Goal: Task Accomplishment & Management: Complete application form

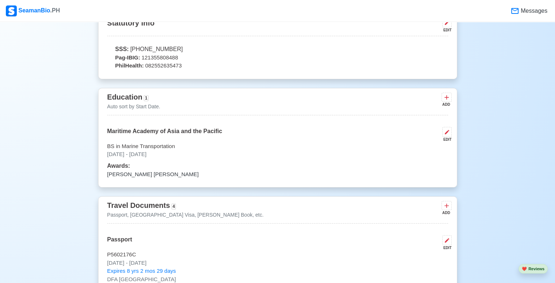
scroll to position [401, 0]
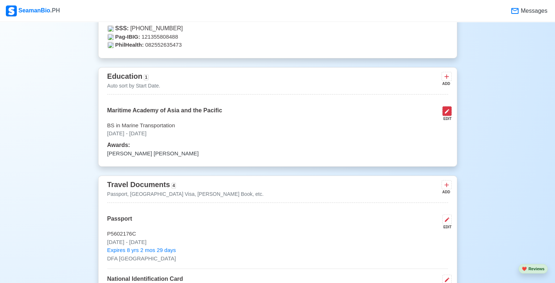
click at [447, 113] on icon at bounding box center [447, 111] width 6 height 6
select select "September"
select select "2022"
select select "June"
select select "2025"
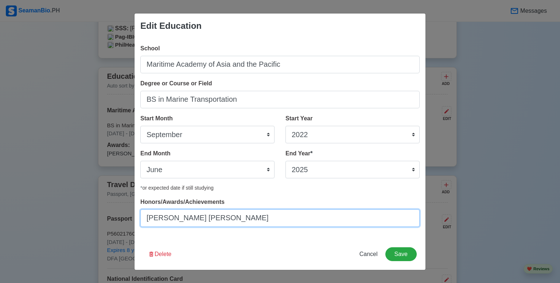
click at [223, 220] on input "[PERSON_NAME] [PERSON_NAME]" at bounding box center [280, 218] width 280 height 18
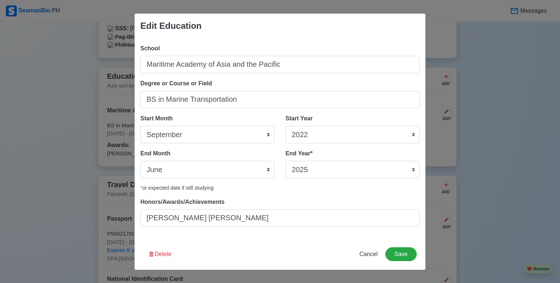
click at [220, 191] on div "* or expected date if still studying" at bounding box center [280, 188] width 280 height 8
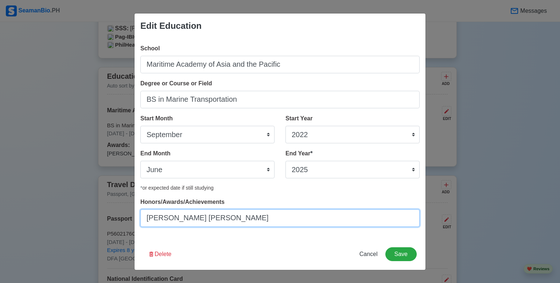
click at [224, 223] on input "[PERSON_NAME] [PERSON_NAME]" at bounding box center [280, 218] width 280 height 18
type input "Rank 1 [PERSON_NAME] and Director's Lister"
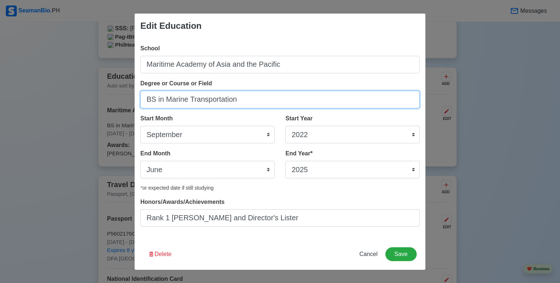
click at [223, 100] on input "BS in Marine Transportation" at bounding box center [280, 100] width 280 height 18
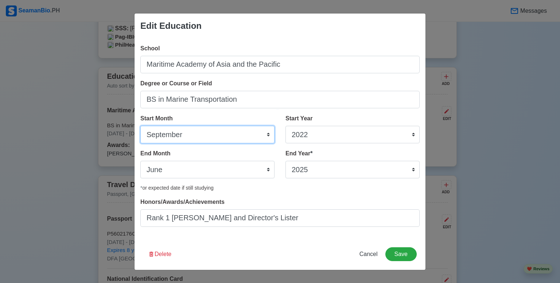
click at [239, 129] on select "January February March April May June July August September October November De…" at bounding box center [207, 135] width 134 height 18
click at [326, 202] on div "Honors/Awards/Achievements Rank 1 [PERSON_NAME] and Director's Lister" at bounding box center [280, 212] width 280 height 29
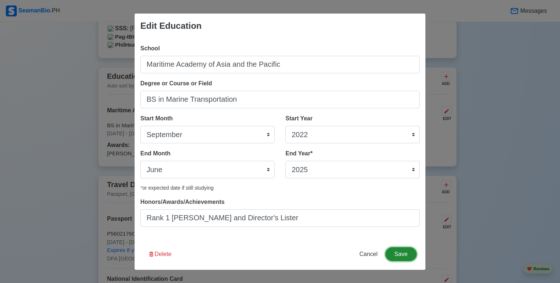
click at [402, 254] on button "Save" at bounding box center [401, 254] width 31 height 14
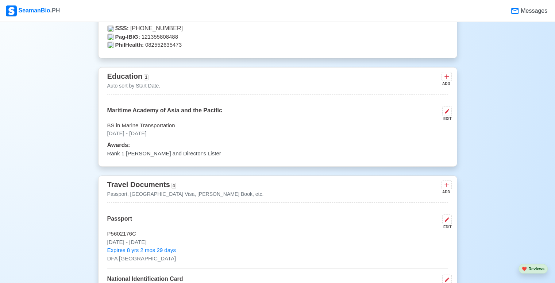
click at [448, 119] on div "EDIT" at bounding box center [445, 118] width 12 height 5
select select "September"
select select "2022"
select select "June"
select select "2025"
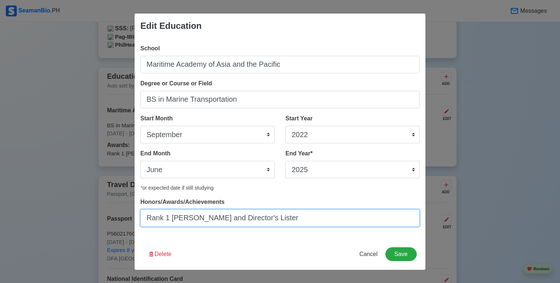
click at [276, 221] on input "Rank 1 [PERSON_NAME] and Director's Lister" at bounding box center [280, 218] width 280 height 18
drag, startPoint x: 280, startPoint y: 215, endPoint x: 54, endPoint y: 197, distance: 226.2
click at [53, 197] on div "Edit Education School Maritime Academy of Asia and the Pacific Degree or Course…" at bounding box center [280, 141] width 560 height 283
type input "President's Lister (Rank 3), [PERSON_NAME] [PERSON_NAME] (Rank 1) and Director'…"
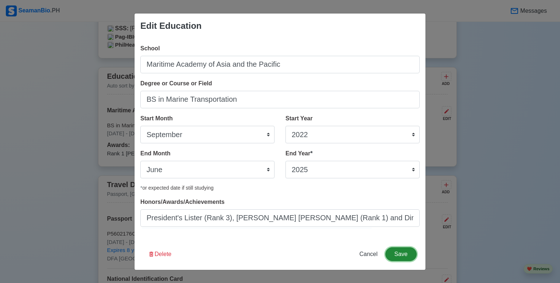
click at [400, 253] on button "Save" at bounding box center [401, 254] width 31 height 14
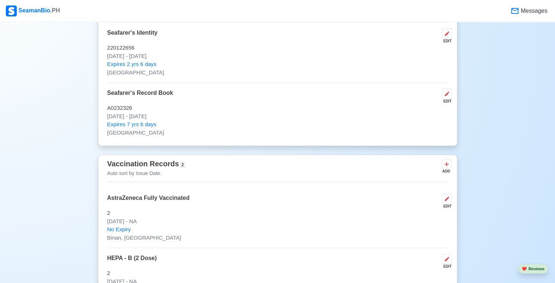
scroll to position [766, 0]
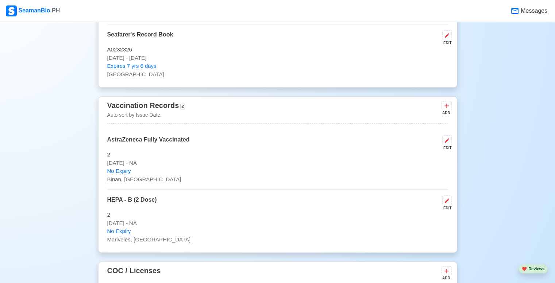
click at [445, 110] on div "ADD" at bounding box center [446, 112] width 9 height 5
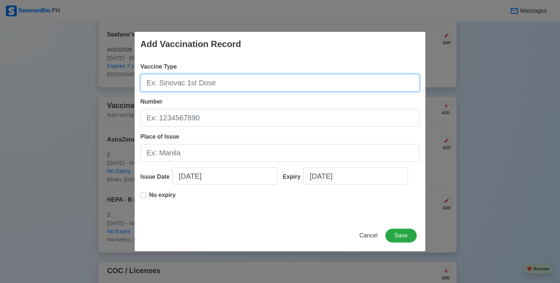
click at [205, 89] on input "Vaccine Type" at bounding box center [280, 83] width 280 height 18
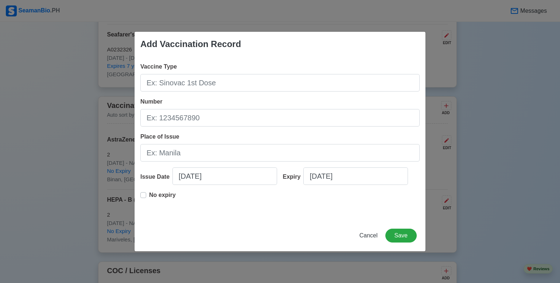
click at [58, 124] on div "Add Vaccination Record Vaccine Type Number Place of Issue Issue Date [DATE] Exp…" at bounding box center [280, 141] width 560 height 283
click at [374, 232] on span "Cancel" at bounding box center [369, 235] width 18 height 6
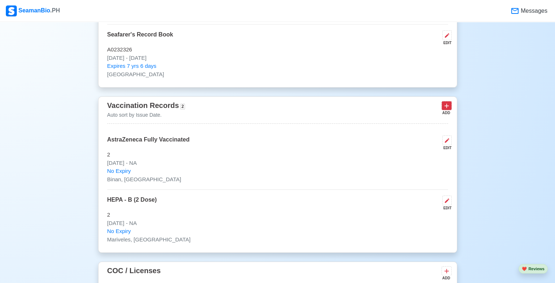
click at [448, 109] on icon at bounding box center [446, 105] width 7 height 7
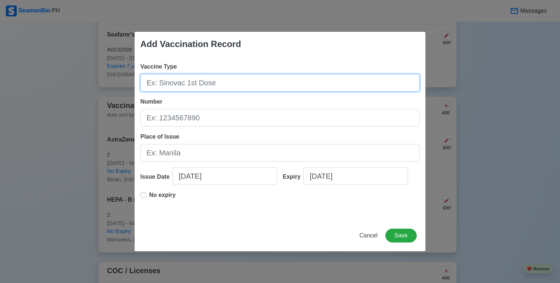
click at [186, 79] on input "Vaccine Type" at bounding box center [280, 83] width 280 height 18
type input "[MEDICAL_DATA]"
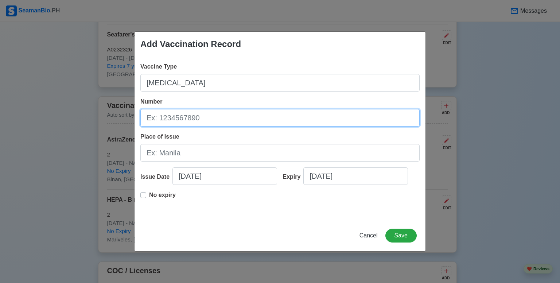
click at [193, 119] on input "Number" at bounding box center [280, 118] width 280 height 18
type input "82878"
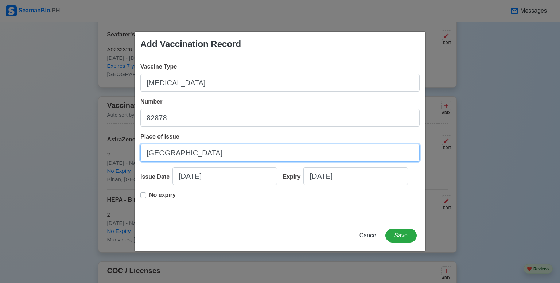
type input "[GEOGRAPHIC_DATA]"
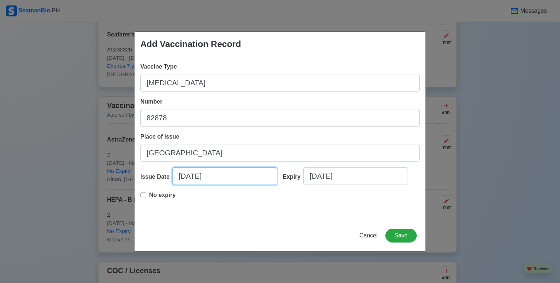
select select "****"
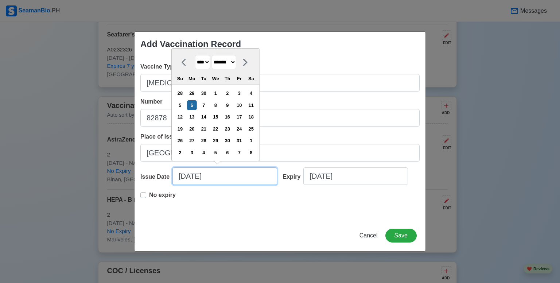
click at [181, 180] on input "[DATE]" at bounding box center [225, 176] width 105 height 18
click at [234, 63] on select "******* ******** ***** ***** *** **** **** ****** ********* ******* ******** **…" at bounding box center [224, 62] width 24 height 14
select select "****"
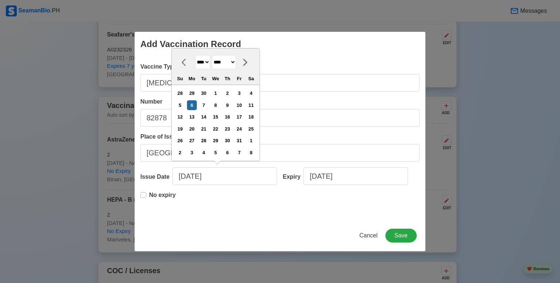
click at [215, 55] on select "******* ******** ***** ***** *** **** **** ****** ********* ******* ******** **…" at bounding box center [224, 62] width 24 height 14
click at [231, 130] on div "26" at bounding box center [228, 129] width 10 height 10
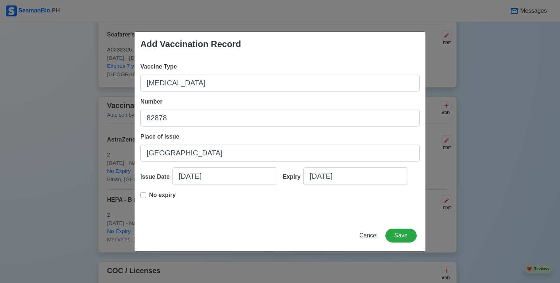
type input "[DATE]"
click at [149, 195] on label "No expiry" at bounding box center [162, 198] width 27 height 15
type input "[DATE]"
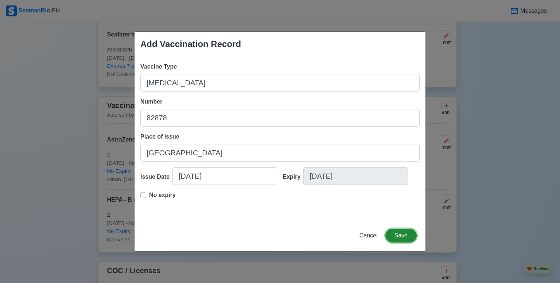
click at [396, 239] on button "Save" at bounding box center [401, 236] width 31 height 14
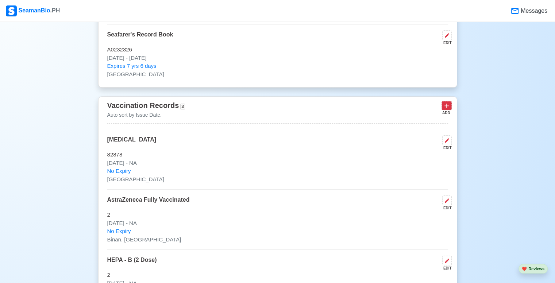
click at [445, 106] on icon at bounding box center [446, 105] width 7 height 7
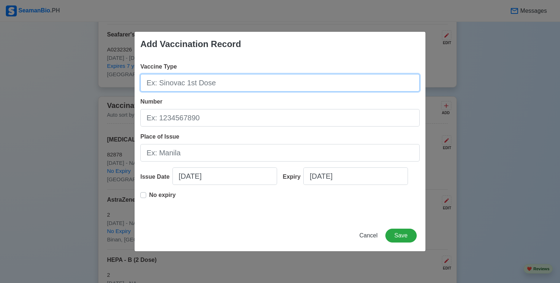
click at [256, 76] on input "Vaccine Type" at bounding box center [280, 83] width 280 height 18
type input "[MEDICAL_DATA]"
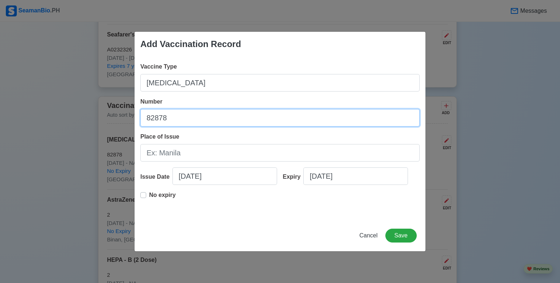
type input "82878"
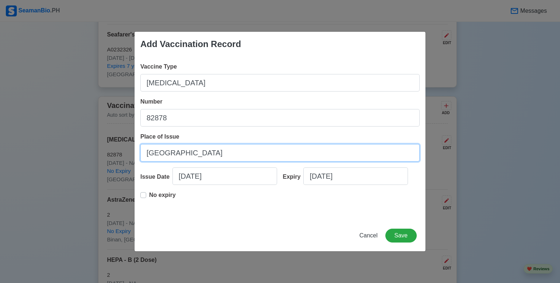
type input "[GEOGRAPHIC_DATA]"
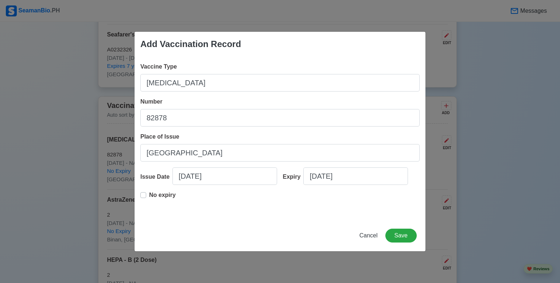
click at [149, 195] on label "No expiry" at bounding box center [162, 198] width 27 height 15
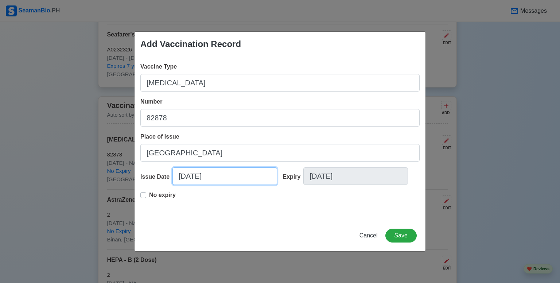
click at [185, 178] on input "[DATE]" at bounding box center [225, 176] width 105 height 18
select select "****"
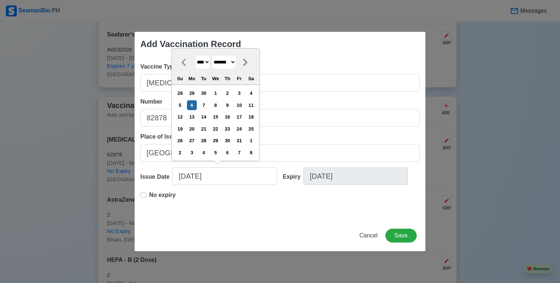
drag, startPoint x: 235, startPoint y: 61, endPoint x: 235, endPoint y: 69, distance: 8.0
click at [235, 61] on select "******* ******** ***** ***** *** **** **** ****** ********* ******* ******** **…" at bounding box center [224, 62] width 24 height 14
select select "****"
click at [215, 55] on select "******* ******** ***** ***** *** **** **** ****** ********* ******* ******** **…" at bounding box center [224, 62] width 24 height 14
click at [231, 131] on div "26" at bounding box center [228, 129] width 10 height 10
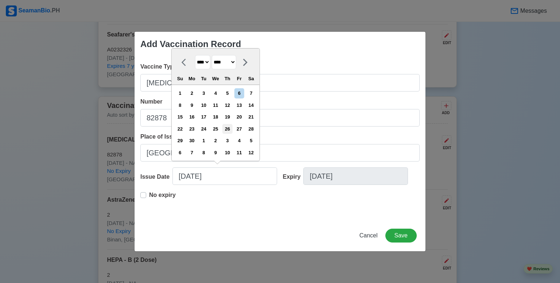
type input "[DATE]"
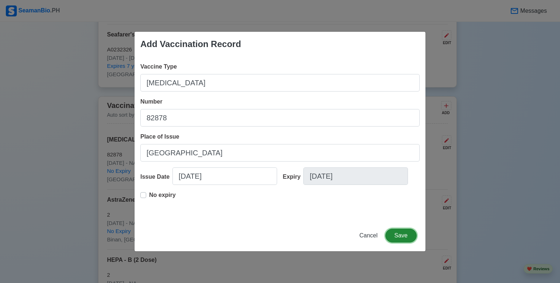
click at [402, 235] on button "Save" at bounding box center [401, 236] width 31 height 14
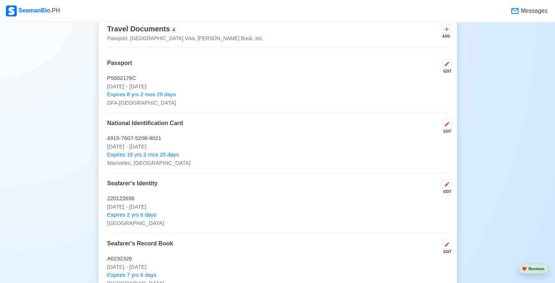
scroll to position [511, 0]
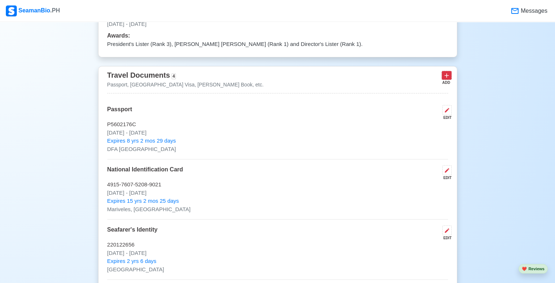
click at [446, 80] on button at bounding box center [447, 75] width 10 height 9
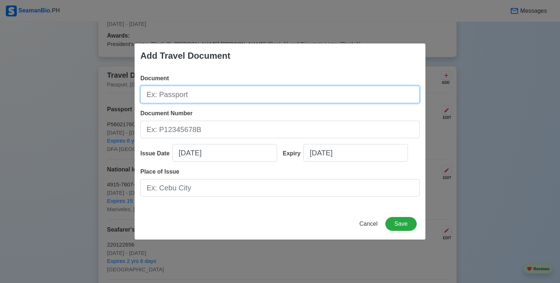
click at [246, 99] on input "Document" at bounding box center [280, 95] width 280 height 18
type input "Driver's License"
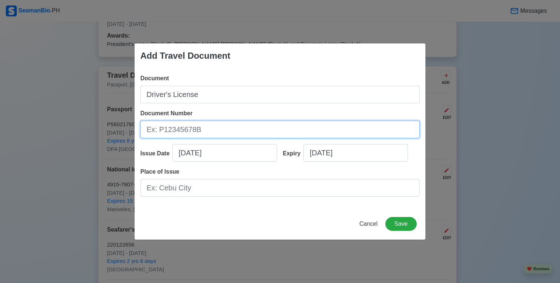
click at [235, 128] on input "Document Number" at bounding box center [280, 130] width 280 height 18
type input "D04-19-007406"
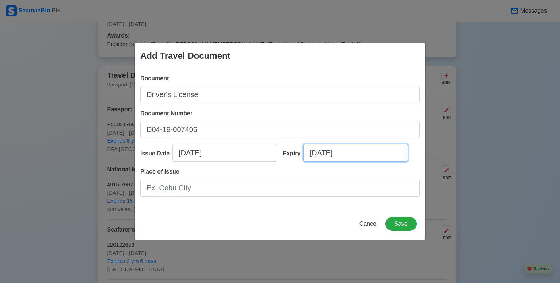
select select "****"
select select "*******"
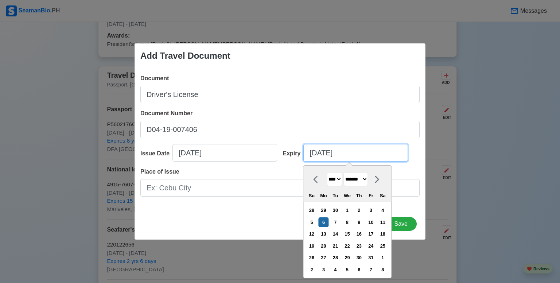
click at [320, 153] on input "[DATE]" at bounding box center [356, 153] width 105 height 18
click at [340, 181] on select "**** **** **** **** **** **** **** **** **** **** **** **** **** **** **** ****…" at bounding box center [334, 179] width 15 height 14
select select "****"
click at [327, 172] on select "**** **** **** **** **** **** **** **** **** **** **** **** **** **** **** ****…" at bounding box center [334, 179] width 15 height 14
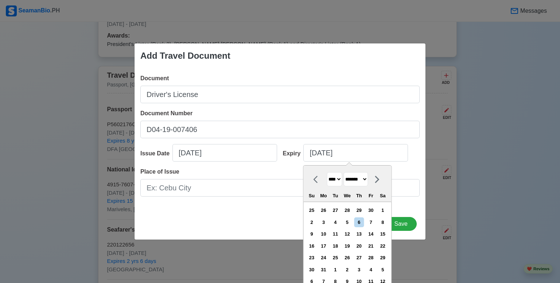
click at [361, 180] on select "******* ******** ***** ***** *** **** **** ****** ********* ******* ******** **…" at bounding box center [356, 179] width 24 height 14
select select "*********"
click at [346, 172] on select "******* ******** ***** ***** *** **** **** ****** ********* ******* ******** **…" at bounding box center [356, 179] width 24 height 14
click at [342, 178] on select "**** **** **** **** **** **** **** **** **** **** **** **** **** **** **** ****…" at bounding box center [334, 179] width 15 height 14
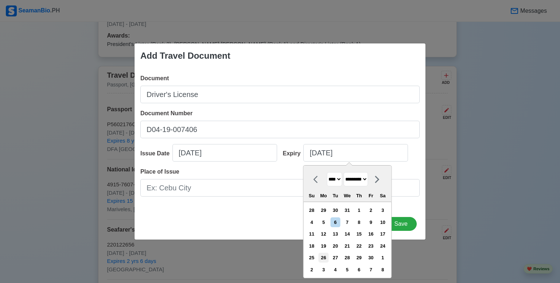
click at [324, 257] on div "26" at bounding box center [324, 258] width 10 height 10
type input "[DATE]"
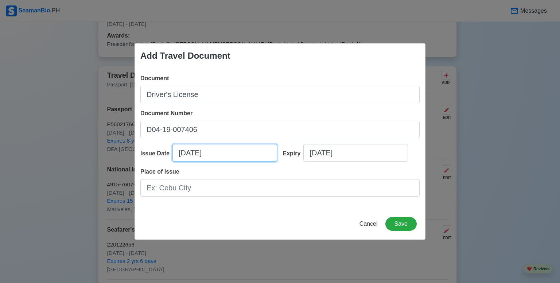
click at [220, 155] on input "[DATE]" at bounding box center [225, 153] width 105 height 18
select select "****"
select select "*******"
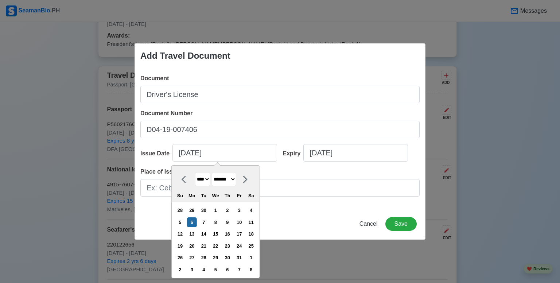
click at [236, 181] on select "******* ******** ***** ***** *** **** **** ****** ********* ******* ******** **…" at bounding box center [224, 179] width 24 height 14
click at [210, 181] on select "**** **** **** **** **** **** **** **** **** **** **** **** **** **** **** ****…" at bounding box center [202, 179] width 15 height 14
select select "****"
click at [195, 172] on select "**** **** **** **** **** **** **** **** **** **** **** **** **** **** **** ****…" at bounding box center [202, 179] width 15 height 14
click at [234, 178] on select "******* ******** ***** ***** *** **** **** ****** ********* ******* ******** **…" at bounding box center [224, 179] width 24 height 14
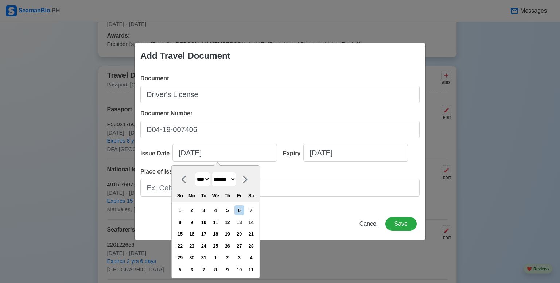
select select "*********"
click at [215, 172] on select "******* ******** ***** ***** *** **** **** ****** ********* ******* ******** **…" at bounding box center [224, 179] width 24 height 14
click at [209, 256] on div "26" at bounding box center [204, 258] width 10 height 10
type input "[DATE]"
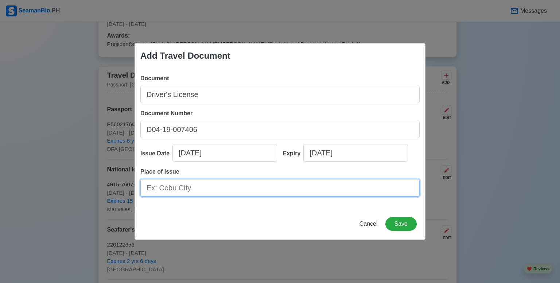
click at [258, 189] on input "Place of Issue" at bounding box center [280, 188] width 280 height 18
paste input "ñ"
type input "City of [GEOGRAPHIC_DATA], [GEOGRAPHIC_DATA]"
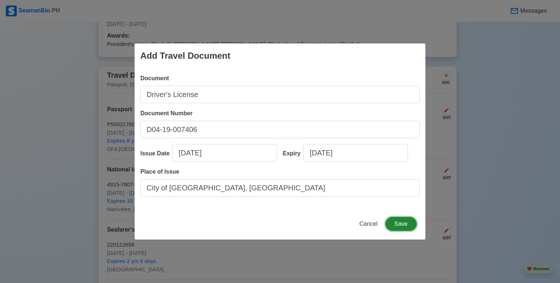
click at [406, 229] on button "Save" at bounding box center [401, 224] width 31 height 14
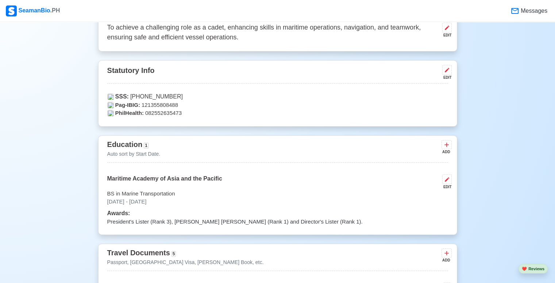
scroll to position [328, 0]
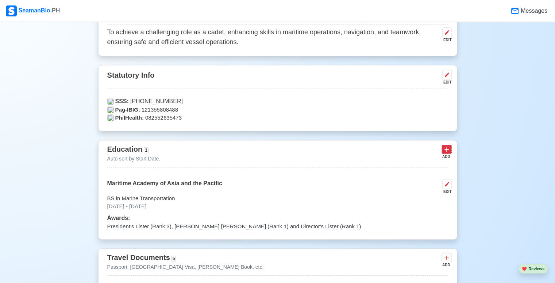
click at [448, 150] on icon at bounding box center [446, 149] width 7 height 7
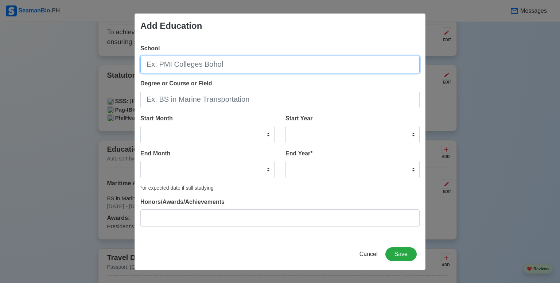
click at [284, 71] on input "School" at bounding box center [280, 65] width 280 height 18
type input "P"
type input "Civil Service Comission"
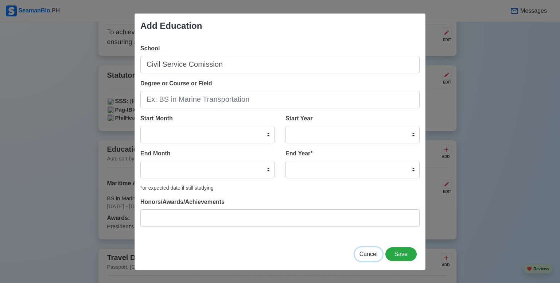
click at [373, 254] on span "Cancel" at bounding box center [369, 254] width 18 height 6
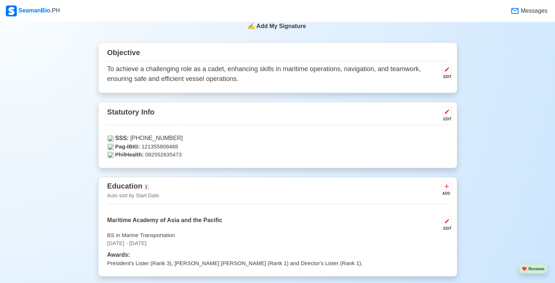
scroll to position [292, 0]
click at [445, 70] on icon at bounding box center [447, 69] width 4 height 4
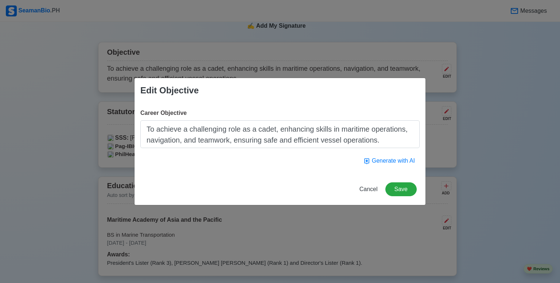
click at [381, 141] on textarea "To achieve a challenging role as a cadet, enhancing skills in maritime operatio…" at bounding box center [280, 134] width 280 height 28
click at [382, 162] on button "Generate with AI" at bounding box center [389, 161] width 61 height 14
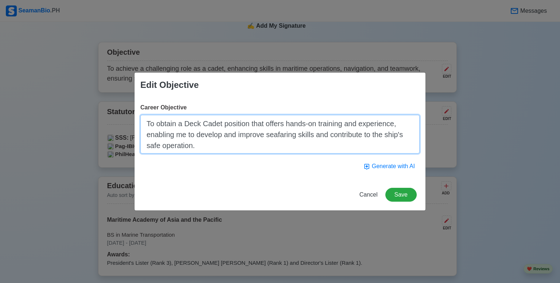
click at [320, 146] on textarea "To obtain a Deck Cadet position that offers hands-on training and experience, e…" at bounding box center [280, 134] width 280 height 39
paste textarea "To achieve a challenging role as a cadet, enhancing skills in maritime operatio…"
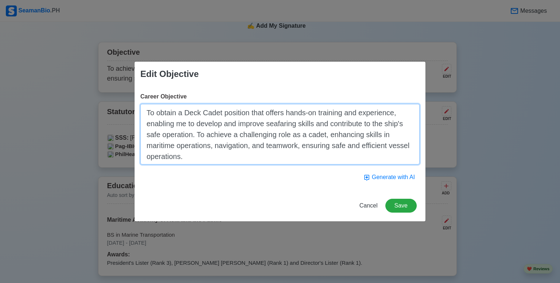
click at [242, 146] on textarea "To obtain a Deck Cadet position that offers hands-on training and experience, e…" at bounding box center [280, 134] width 280 height 61
click at [205, 124] on textarea "To obtain a Deck Cadet position that offers hands-on training and experience, e…" at bounding box center [280, 134] width 280 height 61
click at [289, 122] on textarea "To obtain a Deck Cadet position that offers hands-on training and experience, e…" at bounding box center [280, 134] width 280 height 61
drag, startPoint x: 333, startPoint y: 119, endPoint x: 347, endPoint y: 116, distance: 14.9
click at [334, 119] on textarea "To obtain a Deck Cadet position that offers hands-on training and experience, e…" at bounding box center [280, 134] width 280 height 61
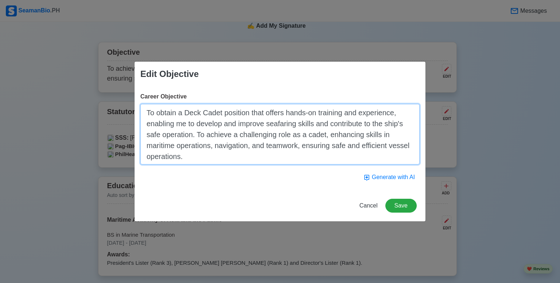
click at [353, 114] on textarea "To obtain a Deck Cadet position that offers hands-on training and experience, e…" at bounding box center [280, 134] width 280 height 61
click at [189, 126] on textarea "To obtain a Deck Cadet position that offers hands-on training and experience, e…" at bounding box center [280, 134] width 280 height 61
click at [266, 123] on textarea "To obtain a Deck Cadet position that offers hands-on training and experience, e…" at bounding box center [280, 134] width 280 height 61
click at [296, 123] on textarea "To obtain a Deck Cadet position that offers hands-on training and experience, e…" at bounding box center [280, 134] width 280 height 61
click at [322, 123] on textarea "To obtain a Deck Cadet position that offers hands-on training and experience, e…" at bounding box center [280, 134] width 280 height 61
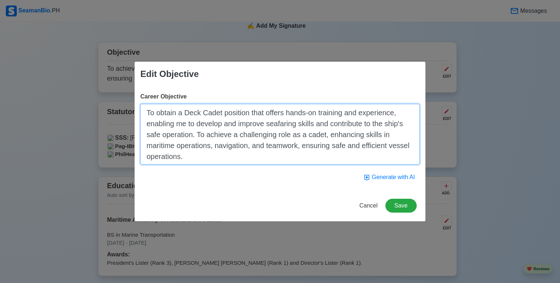
click at [197, 130] on textarea "To obtain a Deck Cadet position that offers hands-on training and experience, e…" at bounding box center [280, 134] width 280 height 61
click at [194, 134] on textarea "To obtain a Deck Cadet position that offers hands-on training and experience, e…" at bounding box center [280, 134] width 280 height 61
click at [174, 136] on textarea "To obtain a Deck Cadet position that offers hands-on training and experience, e…" at bounding box center [280, 134] width 280 height 61
click at [162, 137] on textarea "To obtain a Deck Cadet position that offers hands-on training and experience, e…" at bounding box center [280, 134] width 280 height 61
click at [218, 131] on textarea "To obtain a Deck Cadet position that offers hands-on training and experience, e…" at bounding box center [280, 134] width 280 height 61
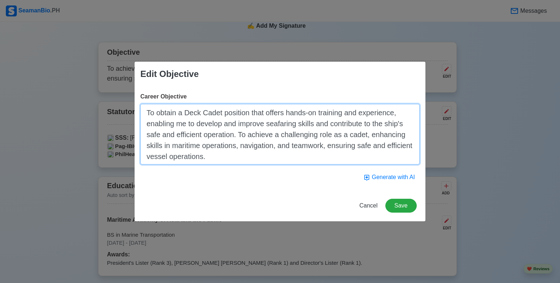
click at [283, 124] on textarea "To obtain a Deck Cadet position that offers hands-on training and experience, e…" at bounding box center [280, 134] width 280 height 61
click at [325, 126] on textarea "To obtain a Deck Cadet position that offers hands-on training and experience, e…" at bounding box center [280, 134] width 280 height 61
click at [164, 114] on textarea "To obtain a Deck Cadet position that offers hands-on training and experience, e…" at bounding box center [280, 134] width 280 height 61
click at [182, 113] on textarea "To obtain a Deck Cadet position that offers hands-on training and experience, e…" at bounding box center [280, 134] width 280 height 61
click at [201, 114] on textarea "To obtain a Deck Cadet position that offers hands-on training and experience, e…" at bounding box center [280, 134] width 280 height 61
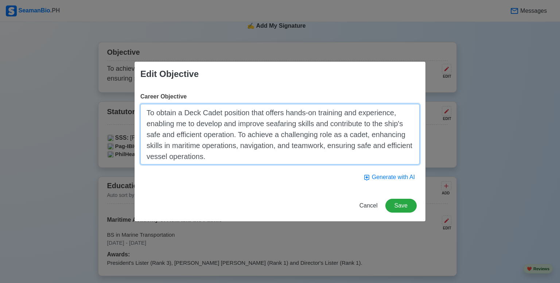
click at [201, 114] on textarea "To obtain a Deck Cadet position that offers hands-on training and experience, e…" at bounding box center [280, 134] width 280 height 61
click at [183, 115] on textarea "To obtain a Deck Cadet position that offers hands-on training and experience, e…" at bounding box center [280, 134] width 280 height 61
click at [173, 116] on textarea "To obtain a Deck Cadet position that offers hands-on training and experience, e…" at bounding box center [280, 134] width 280 height 61
drag, startPoint x: 246, startPoint y: 134, endPoint x: 363, endPoint y: 136, distance: 117.5
click at [364, 136] on textarea "To obtain a Deck Cadet position that offers hands-on training and experience, e…" at bounding box center [280, 134] width 280 height 61
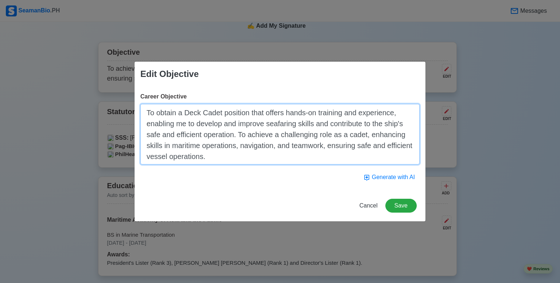
drag, startPoint x: 247, startPoint y: 113, endPoint x: 143, endPoint y: 109, distance: 103.7
click at [143, 109] on textarea "To obtain a Deck Cadet position that offers hands-on training and experience, e…" at bounding box center [280, 134] width 280 height 61
paste textarea "achieve a challenging role as a cadet"
click at [326, 129] on textarea "To achieve a challenging role as a cadet that offers hands-on training and expe…" at bounding box center [280, 134] width 280 height 61
click at [178, 150] on textarea "To achieve a challenging role as a cadet that offers hands-on training and expe…" at bounding box center [280, 134] width 280 height 61
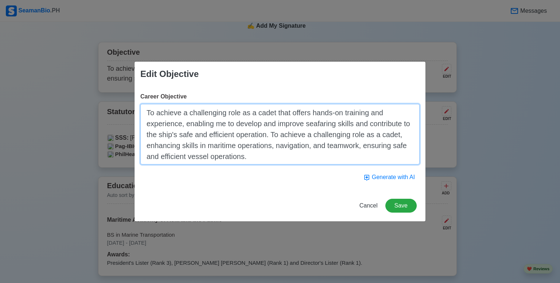
click at [219, 148] on textarea "To achieve a challenging role as a cadet that offers hands-on training and expe…" at bounding box center [280, 134] width 280 height 61
click at [253, 149] on textarea "To achieve a challenging role as a cadet that offers hands-on training and expe…" at bounding box center [280, 134] width 280 height 61
drag, startPoint x: 267, startPoint y: 157, endPoint x: 271, endPoint y: 133, distance: 23.9
click at [271, 133] on textarea "To achieve a challenging role as a cadet that offers hands-on training and expe…" at bounding box center [280, 134] width 280 height 61
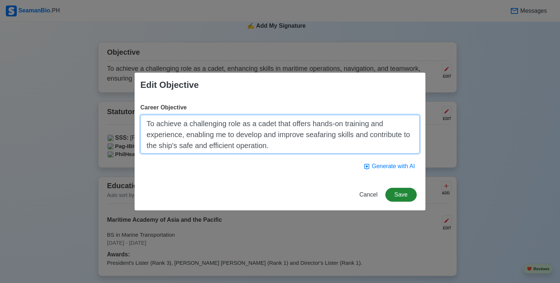
type textarea "To achieve a challenging role as a cadet that offers hands-on training and expe…"
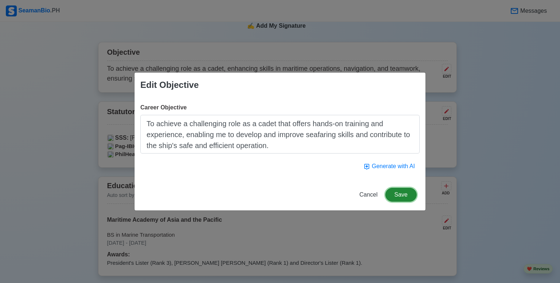
click at [401, 193] on button "Save" at bounding box center [401, 195] width 31 height 14
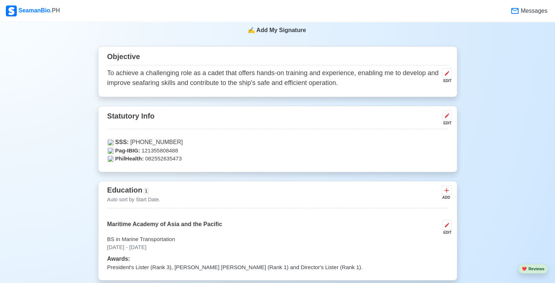
scroll to position [182, 0]
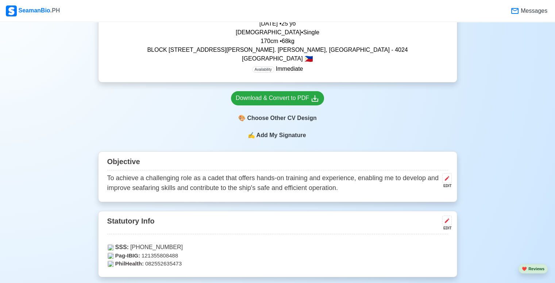
click at [278, 138] on span "Add My Signature" at bounding box center [281, 135] width 53 height 9
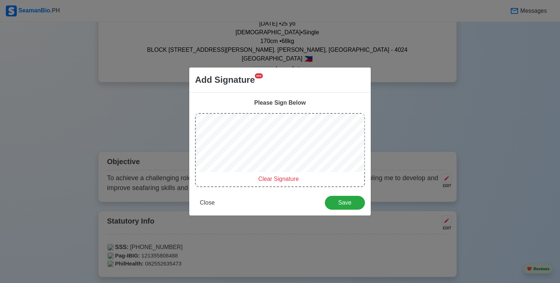
click at [275, 176] on span "Clear Signature" at bounding box center [278, 179] width 41 height 6
click at [276, 179] on span "Clear Signature" at bounding box center [278, 179] width 41 height 6
click at [342, 200] on span "Save" at bounding box center [345, 203] width 31 height 6
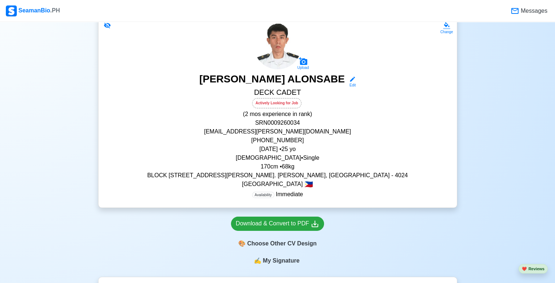
scroll to position [36, 0]
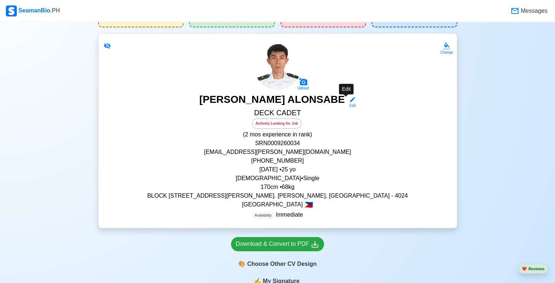
click at [350, 101] on icon at bounding box center [352, 99] width 5 height 5
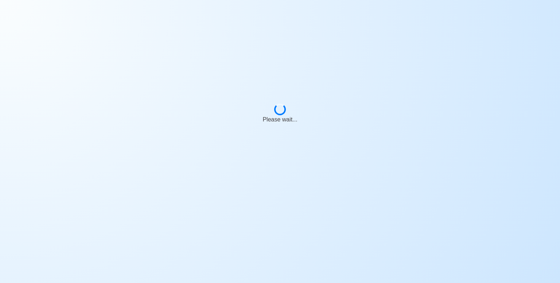
select select "Actively Looking for Job"
select select "Visible for Hiring"
select select "Single"
select select "[DEMOGRAPHIC_DATA]"
select select "PH"
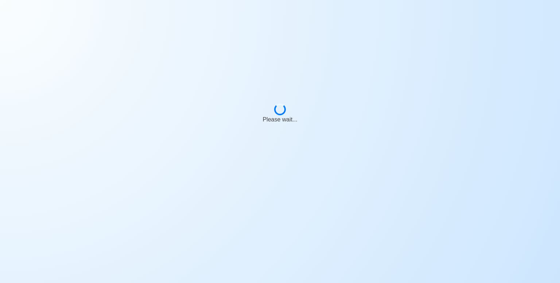
select select "0"
select select "2"
select select "4102416000000"
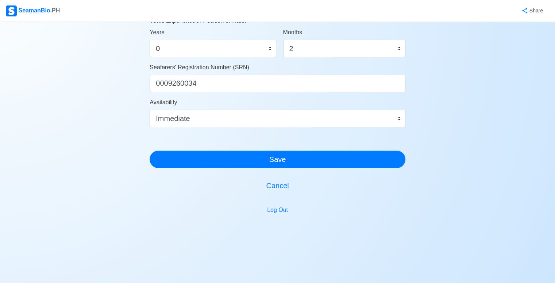
scroll to position [421, 0]
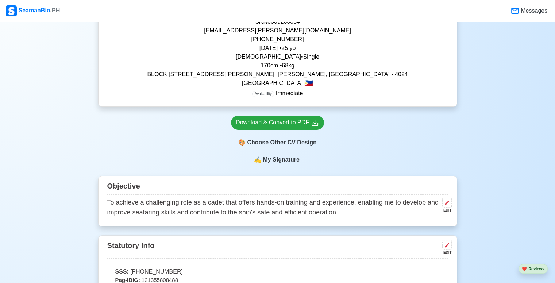
scroll to position [73, 0]
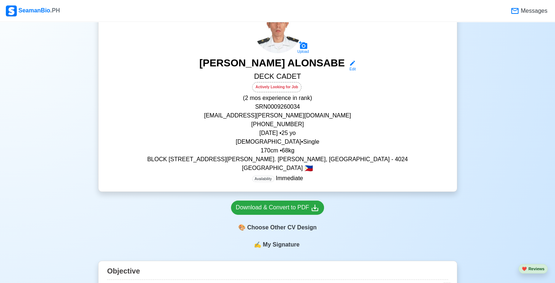
click at [296, 100] on p "(2 mos experience in rank)" at bounding box center [277, 98] width 341 height 9
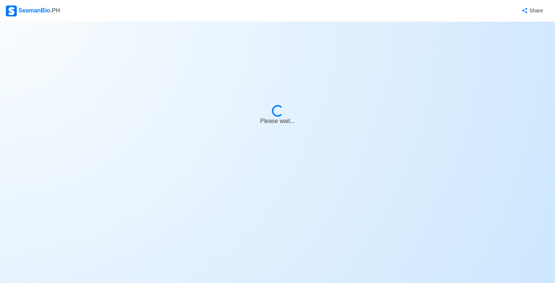
select select "Actively Looking for Job"
select select "Visible for Hiring"
select select "Single"
select select "[DEMOGRAPHIC_DATA]"
select select "PH"
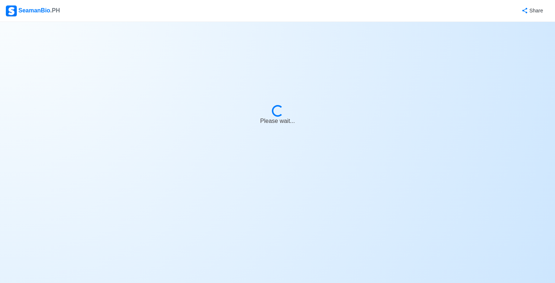
select select "0"
select select "2"
select select "4102416000000"
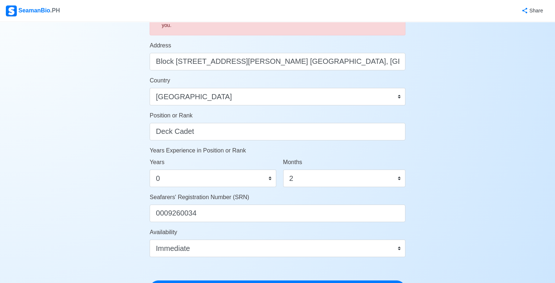
scroll to position [292, 0]
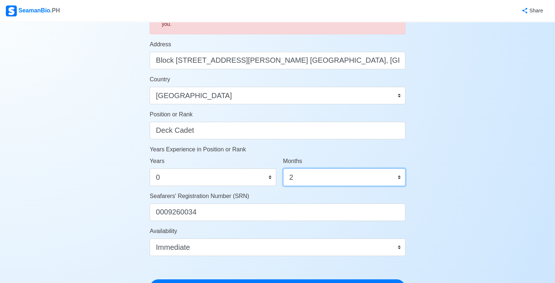
click at [317, 177] on select "0 1 2 3 4 5 6 7 8 9 10 11" at bounding box center [344, 178] width 122 height 18
drag, startPoint x: 510, startPoint y: 152, endPoint x: 497, endPoint y: 152, distance: 13.1
click at [509, 152] on div "Account Setup 🗂️ Your Job Status Onboard Actively Looking for Job Not Looking f…" at bounding box center [277, 63] width 555 height 666
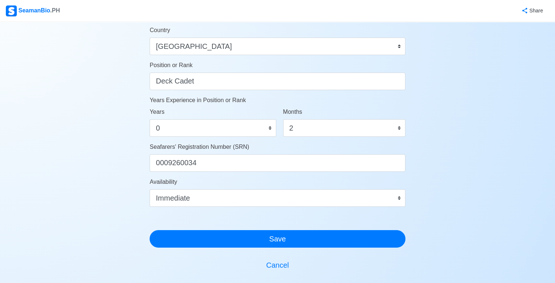
scroll to position [421, 0]
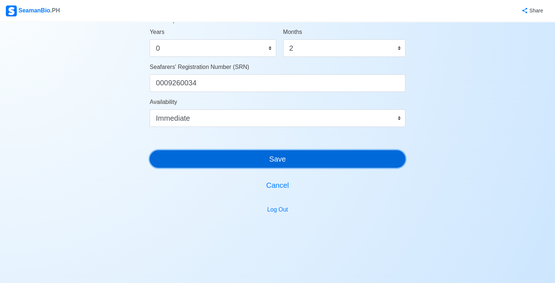
click at [355, 157] on button "Save" at bounding box center [278, 159] width 256 height 18
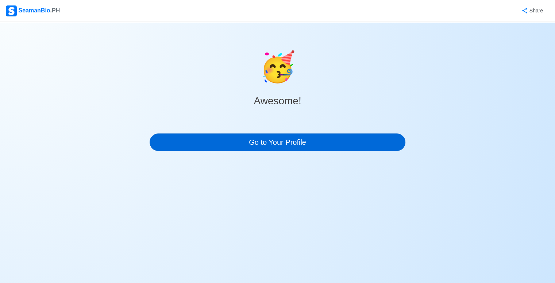
scroll to position [0, 0]
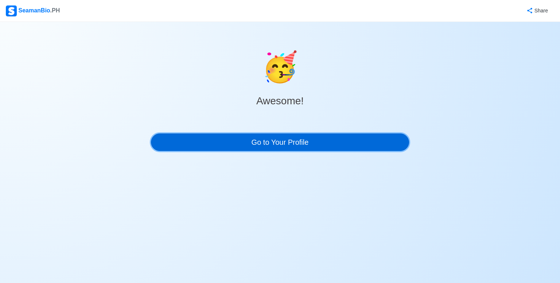
click at [288, 147] on link "Go to Your Profile" at bounding box center [280, 143] width 258 height 18
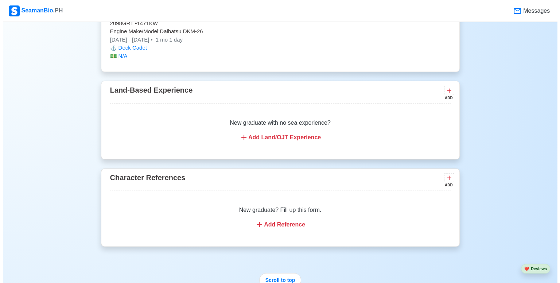
scroll to position [1642, 0]
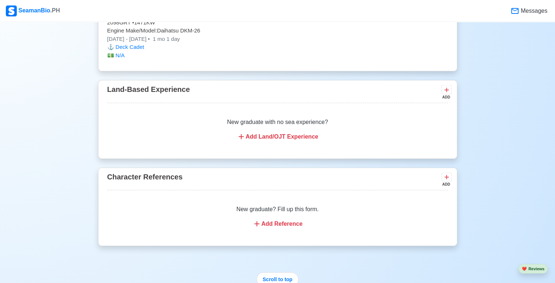
click at [256, 135] on div "Add Land/OJT Experience" at bounding box center [277, 136] width 323 height 9
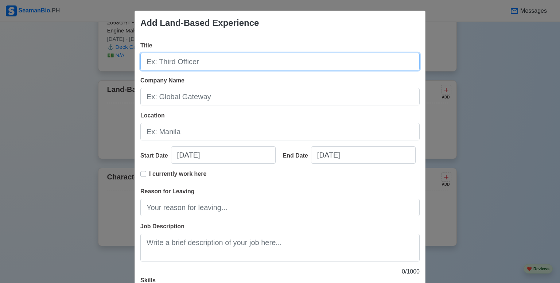
click at [252, 59] on input "Title" at bounding box center [280, 62] width 280 height 18
type input "[PERSON_NAME]"
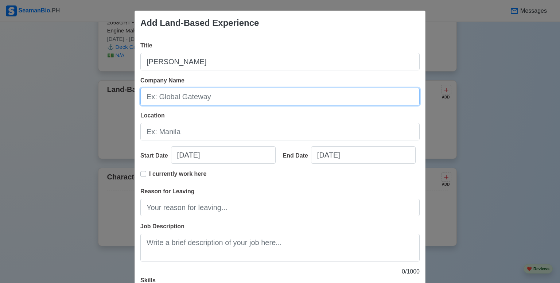
type input "G"
type input "Dapper South"
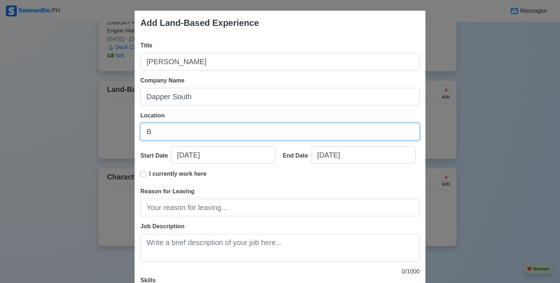
type input "Binan, [GEOGRAPHIC_DATA]"
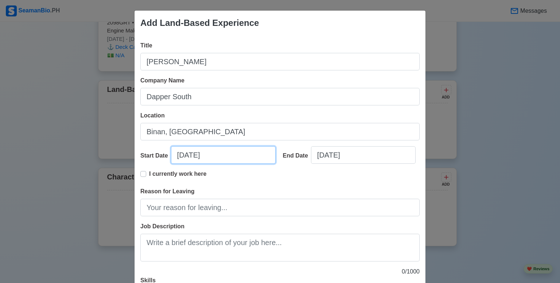
select select "****"
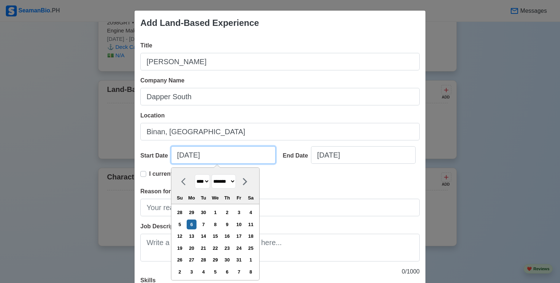
click at [182, 152] on input "[DATE]" at bounding box center [223, 155] width 105 height 18
click at [225, 179] on select "******* ******** ***** ***** *** **** **** ****** ********* ******* ******** **…" at bounding box center [224, 181] width 24 height 14
click at [212, 174] on select "******* ******** ***** ***** *** **** **** ****** ********* ******* ******** **…" at bounding box center [224, 181] width 24 height 14
click at [232, 184] on select "******* ******** ***** ***** *** **** **** ****** ********* ******* ******** **…" at bounding box center [224, 181] width 24 height 14
click at [212, 174] on select "******* ******** ***** ***** *** **** **** ****** ********* ******* ******** **…" at bounding box center [224, 181] width 24 height 14
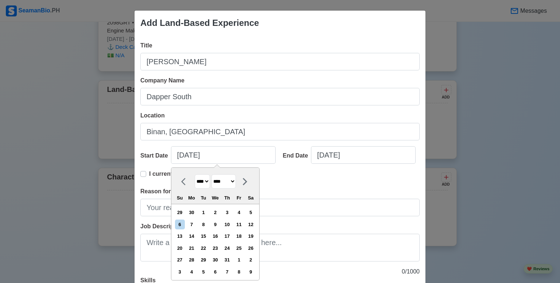
click at [229, 182] on select "******* ******** ***** ***** *** **** **** ****** ********* ******* ******** **…" at bounding box center [224, 181] width 24 height 14
select select "****"
click at [212, 174] on select "******* ******** ***** ***** *** **** **** ****** ********* ******* ******** **…" at bounding box center [224, 181] width 24 height 14
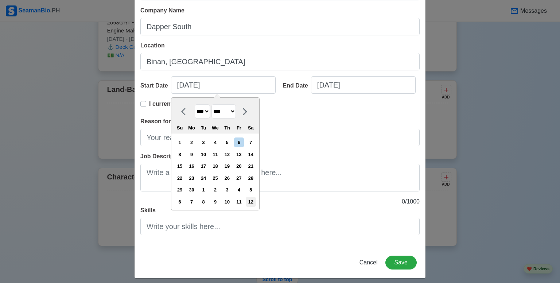
scroll to position [76, 0]
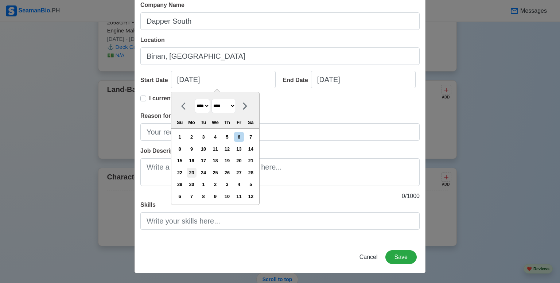
click at [194, 172] on div "23" at bounding box center [192, 173] width 10 height 10
type input "[DATE]"
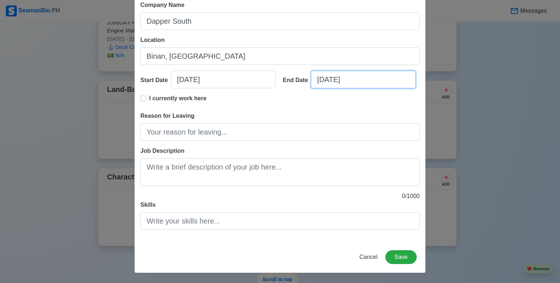
click at [343, 85] on input "[DATE]" at bounding box center [363, 80] width 105 height 18
select select "****"
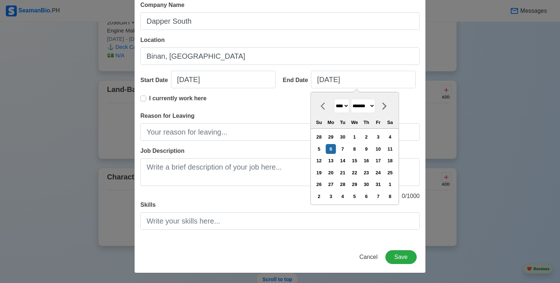
click at [321, 110] on icon at bounding box center [325, 106] width 9 height 9
select select "*********"
click at [379, 170] on div "26" at bounding box center [379, 173] width 10 height 10
type input "[DATE]"
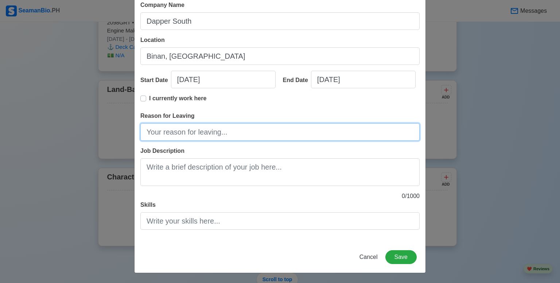
click at [196, 136] on input "Reason for Leaving" at bounding box center [280, 132] width 280 height 18
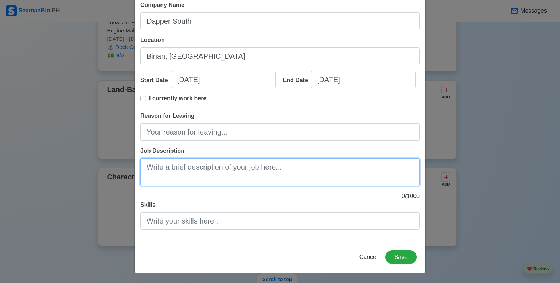
click at [198, 177] on textarea "Job Description" at bounding box center [280, 172] width 280 height 28
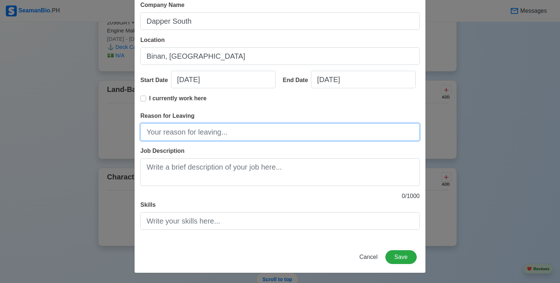
click at [207, 132] on input "Reason for Leaving" at bounding box center [280, 132] width 280 height 18
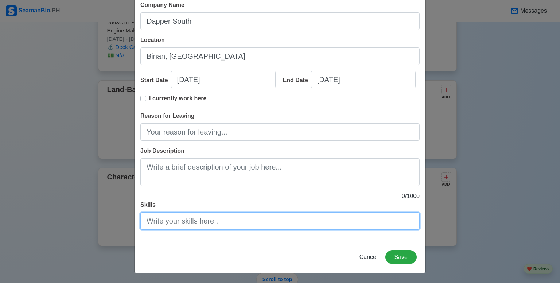
click at [214, 220] on input "Skills" at bounding box center [280, 221] width 280 height 18
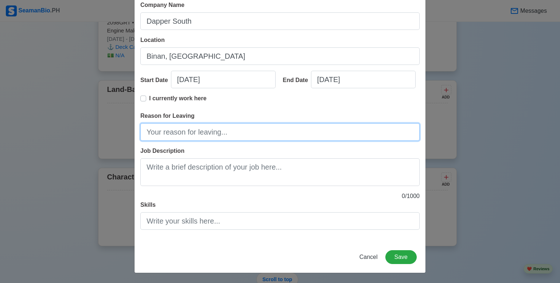
click at [201, 133] on input "Reason for Leaving" at bounding box center [280, 132] width 280 height 18
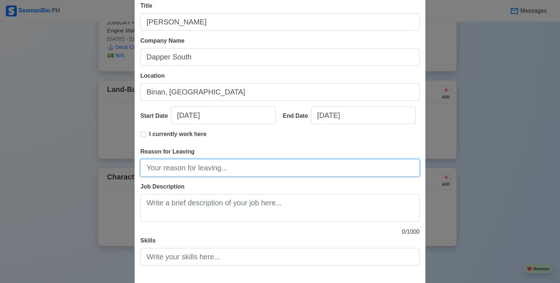
scroll to position [39, 0]
type input "t"
type input "To know my"
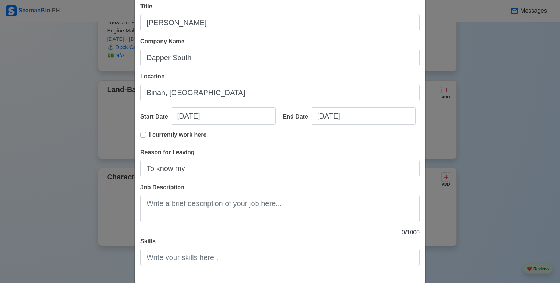
click at [149, 137] on label "I currently work here" at bounding box center [177, 138] width 57 height 15
type input "[DATE]"
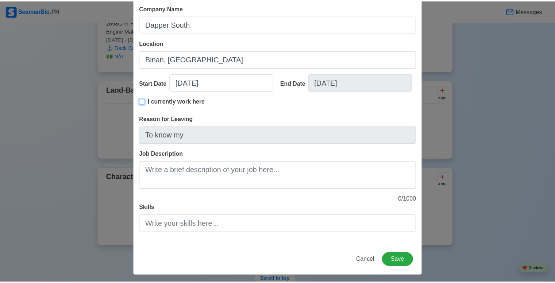
scroll to position [76, 0]
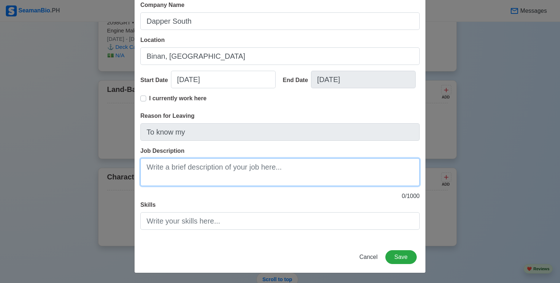
click at [194, 172] on textarea "Job Description" at bounding box center [280, 172] width 280 height 28
paste textarea "Basic knowledge of hair care products and tools."
type textarea "Basic knowledge of hair care products and tools."
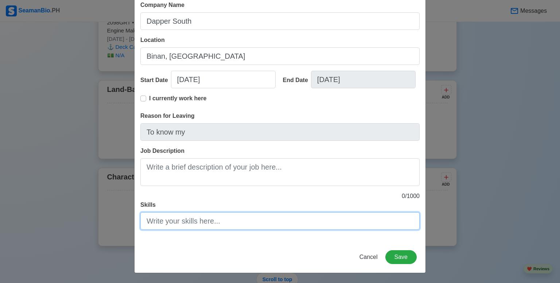
click at [207, 219] on input "Skills" at bounding box center [280, 221] width 280 height 18
paste input "Basic knowledge of hair care products and tools."
type input "Basic knowledge of hair care products and tools."
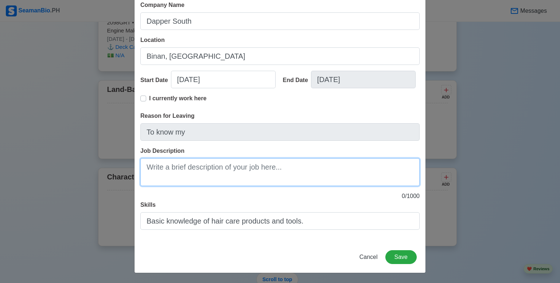
click at [272, 165] on textarea "Job Description" at bounding box center [280, 172] width 280 height 28
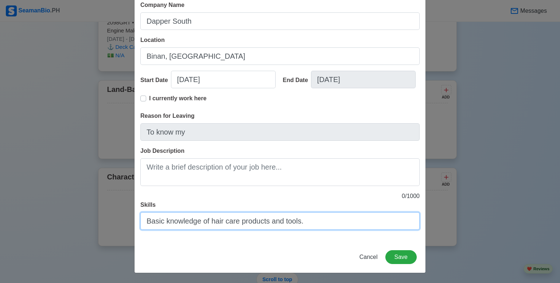
click at [271, 223] on input "Basic knowledge of hair care products and tools." at bounding box center [280, 221] width 280 height 18
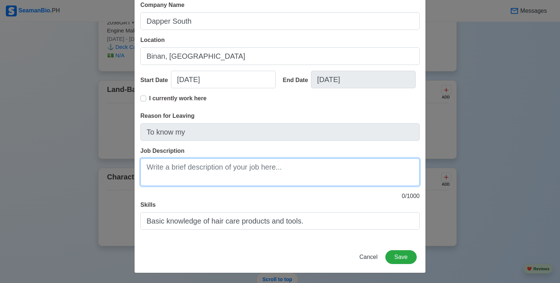
click at [223, 170] on textarea "Job Description" at bounding box center [280, 172] width 280 height 28
paste textarea "men's grooming and hairstyling"
click at [147, 171] on textarea "men's grooming and hairstyling" at bounding box center [280, 172] width 280 height 28
click at [289, 166] on textarea "Men's grooming and hairstyling" at bounding box center [280, 172] width 280 height 28
click at [162, 167] on textarea "Men's grooming and hairstyling." at bounding box center [280, 172] width 280 height 28
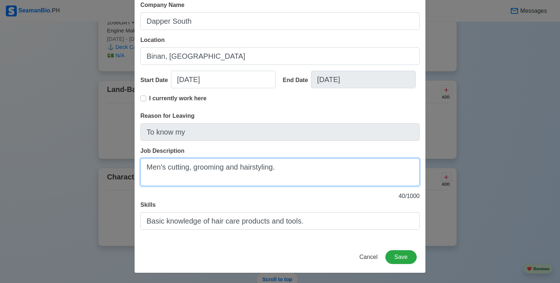
type textarea "Men's cutting, grooming and hairstyling."
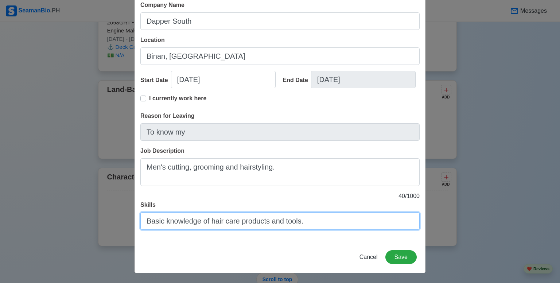
click at [252, 226] on input "Basic knowledge of hair care products and tools." at bounding box center [280, 221] width 280 height 18
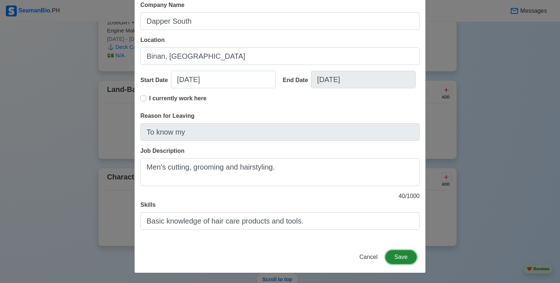
click at [397, 255] on button "Save" at bounding box center [401, 257] width 31 height 14
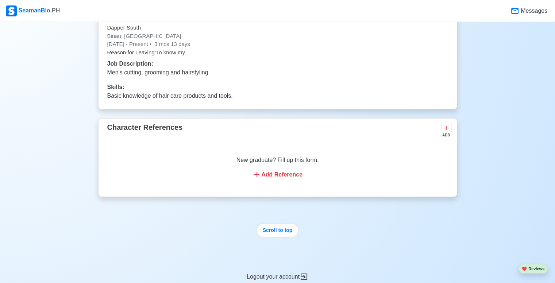
scroll to position [1751, 0]
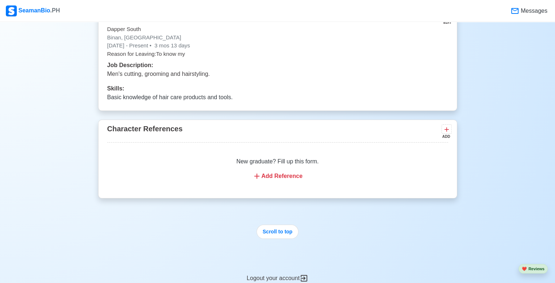
click at [286, 176] on div "Add Reference" at bounding box center [277, 176] width 323 height 9
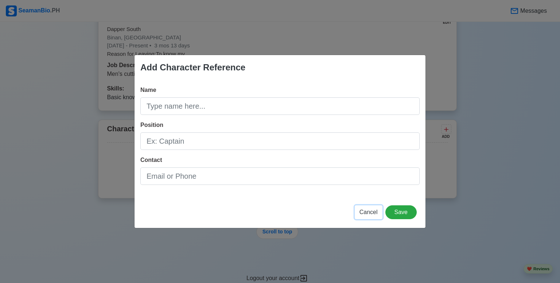
click at [369, 214] on span "Cancel" at bounding box center [369, 212] width 18 height 6
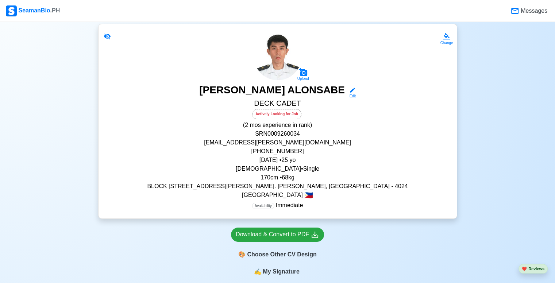
scroll to position [0, 0]
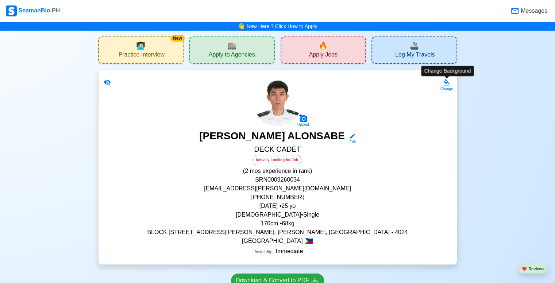
click at [450, 84] on icon at bounding box center [446, 82] width 7 height 7
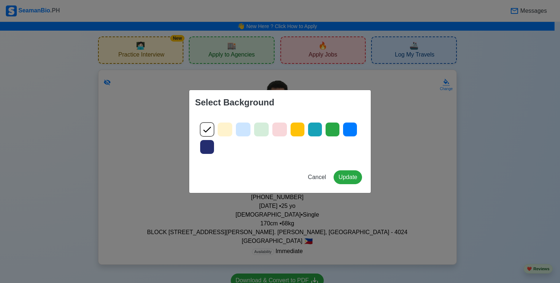
click at [205, 144] on icon at bounding box center [207, 147] width 11 height 11
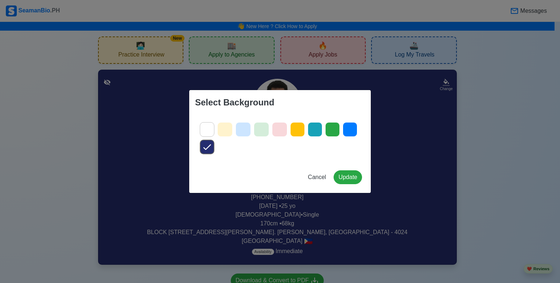
click at [211, 131] on icon at bounding box center [207, 129] width 11 height 11
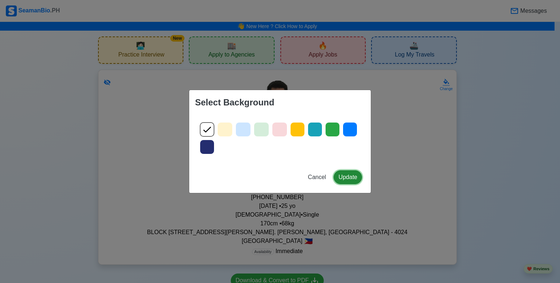
click at [343, 176] on button "Update" at bounding box center [348, 177] width 28 height 14
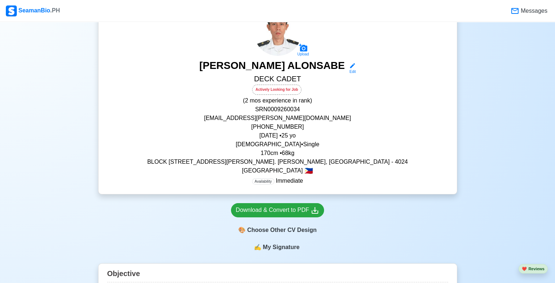
scroll to position [73, 0]
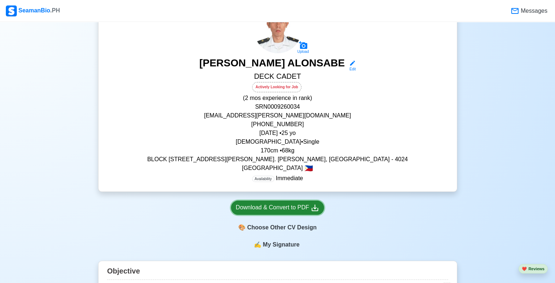
click at [291, 209] on div "Download & Convert to PDF" at bounding box center [278, 207] width 84 height 9
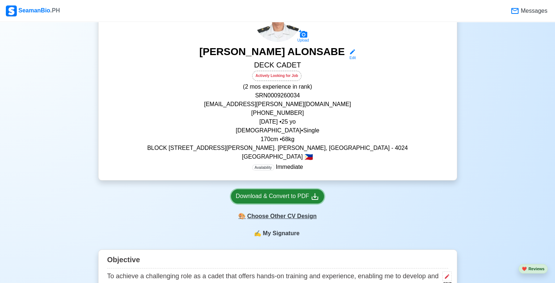
scroll to position [146, 0]
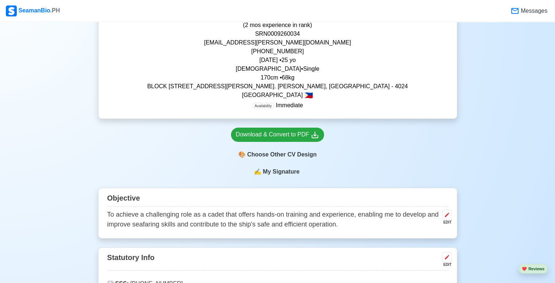
click at [280, 172] on span "My Signature" at bounding box center [280, 171] width 39 height 9
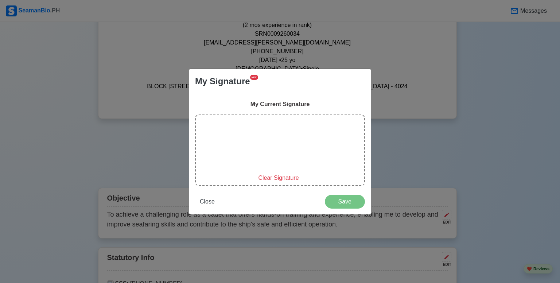
click at [272, 180] on span "Clear Signature" at bounding box center [278, 178] width 41 height 6
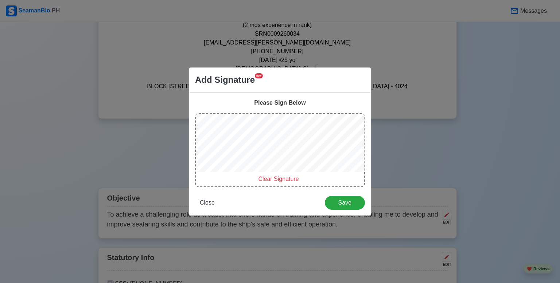
click at [268, 181] on span "Clear Signature" at bounding box center [278, 179] width 41 height 6
click at [298, 134] on div "Clear Signature" at bounding box center [280, 150] width 170 height 74
click at [293, 127] on div "Clear Signature" at bounding box center [280, 150] width 170 height 74
click at [267, 177] on span "Clear Signature" at bounding box center [278, 179] width 41 height 6
click at [279, 179] on span "Clear Signature" at bounding box center [278, 179] width 41 height 6
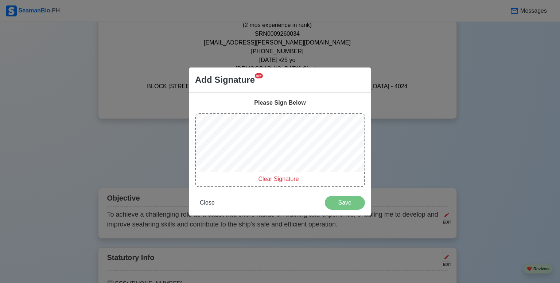
click at [282, 136] on div at bounding box center [280, 144] width 169 height 61
click at [283, 138] on div "Clear Signature" at bounding box center [280, 150] width 170 height 74
click at [277, 179] on span "Clear Signature" at bounding box center [278, 179] width 41 height 6
click at [249, 190] on div "Please Sign Below Clear Signature Close Save" at bounding box center [280, 154] width 182 height 123
click at [238, 103] on div "Please Sign Below" at bounding box center [280, 103] width 170 height 9
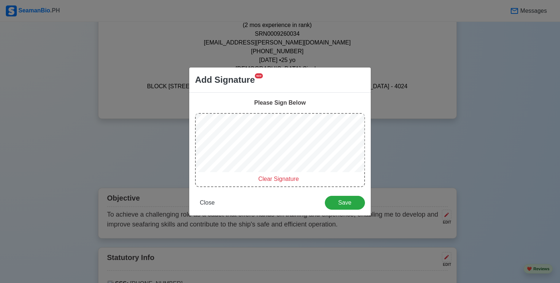
click at [277, 127] on div at bounding box center [280, 144] width 169 height 61
click at [273, 181] on span "Clear Signature" at bounding box center [278, 179] width 41 height 6
click at [269, 143] on div at bounding box center [280, 144] width 169 height 61
click at [266, 177] on span "Clear Signature" at bounding box center [278, 179] width 41 height 6
click at [201, 205] on span "Close" at bounding box center [207, 203] width 15 height 6
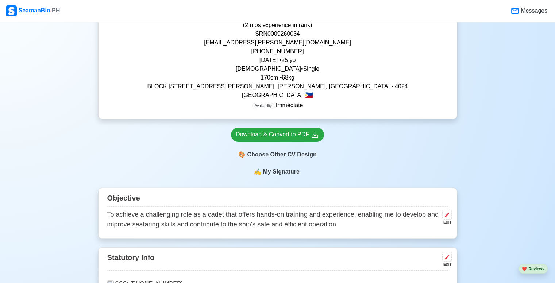
click at [273, 172] on span "My Signature" at bounding box center [280, 171] width 39 height 9
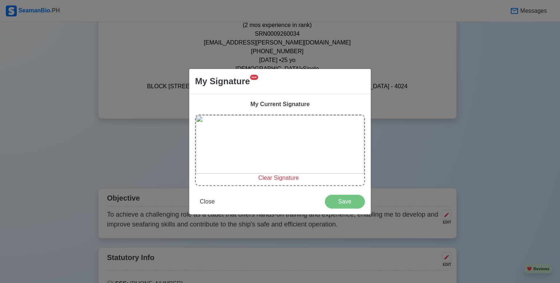
click at [270, 181] on span "Clear Signature" at bounding box center [278, 178] width 41 height 6
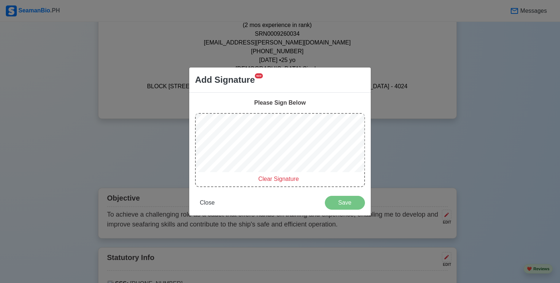
click at [284, 138] on div at bounding box center [280, 144] width 169 height 61
click at [271, 145] on div at bounding box center [280, 144] width 169 height 61
click at [283, 179] on span "Clear Signature" at bounding box center [278, 179] width 41 height 6
click at [274, 181] on span "Clear Signature" at bounding box center [278, 179] width 41 height 6
click at [280, 182] on span "Clear Signature" at bounding box center [278, 179] width 41 height 6
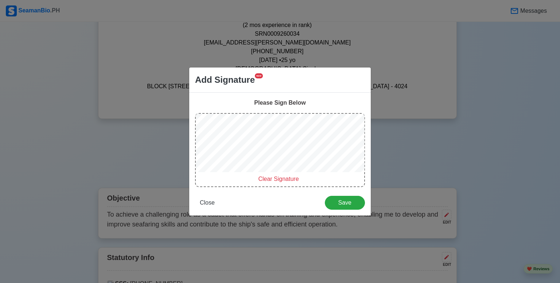
drag, startPoint x: 282, startPoint y: 184, endPoint x: 275, endPoint y: 183, distance: 6.3
click at [282, 183] on div "Clear Signature" at bounding box center [280, 150] width 170 height 74
click at [271, 181] on span "Clear Signature" at bounding box center [278, 179] width 41 height 6
click at [268, 146] on div at bounding box center [280, 144] width 169 height 61
click at [274, 181] on span "Clear Signature" at bounding box center [278, 179] width 41 height 6
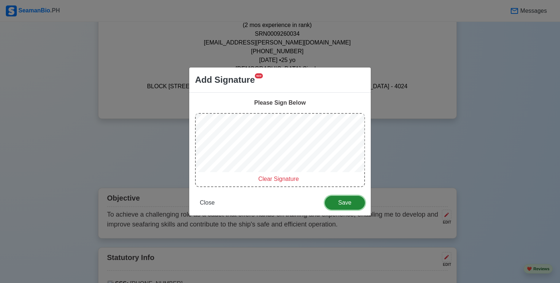
click at [341, 200] on span "Save" at bounding box center [345, 203] width 31 height 6
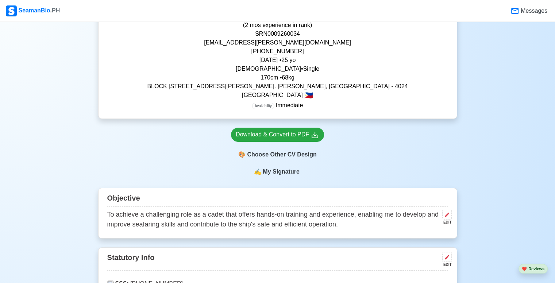
scroll to position [73, 0]
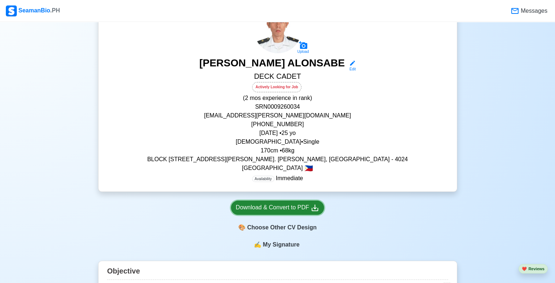
drag, startPoint x: 298, startPoint y: 204, endPoint x: 297, endPoint y: 209, distance: 4.4
click at [298, 205] on div "Download & Convert to PDF" at bounding box center [278, 207] width 84 height 9
drag, startPoint x: 542, startPoint y: 185, endPoint x: 526, endPoint y: 171, distance: 21.5
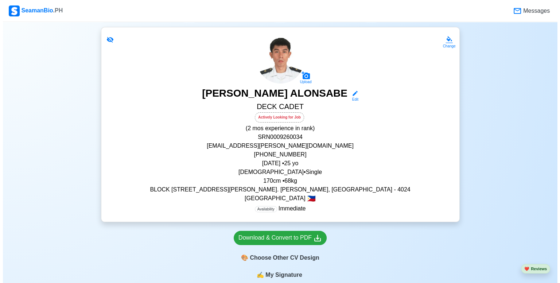
scroll to position [109, 0]
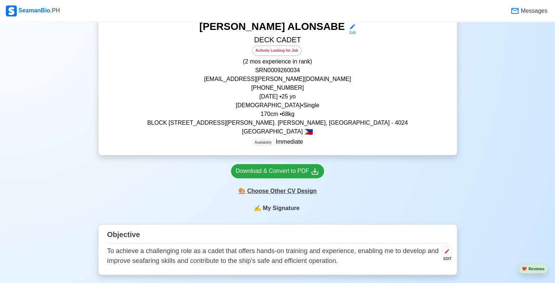
click at [302, 192] on div "🎨 Choose Other CV Design" at bounding box center [277, 191] width 93 height 14
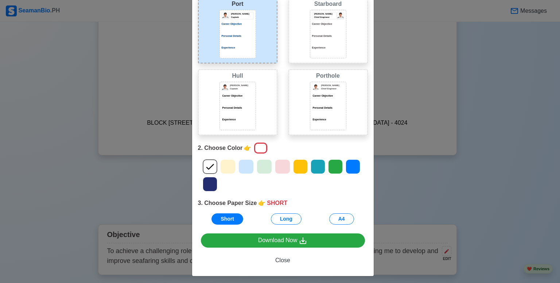
scroll to position [53, 0]
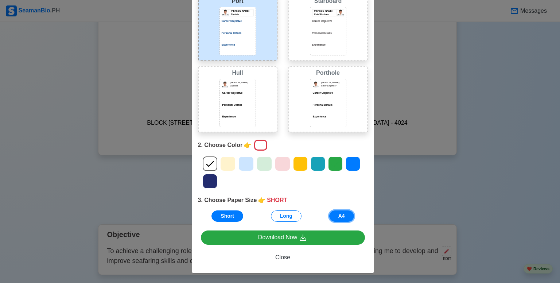
click at [340, 218] on button "A4" at bounding box center [342, 216] width 25 height 11
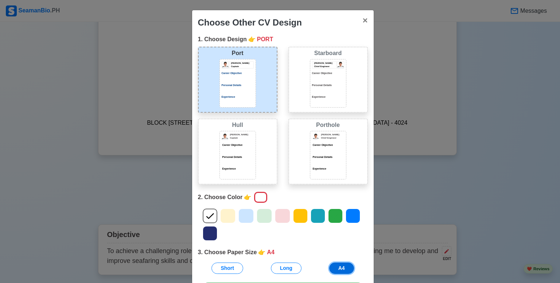
scroll to position [0, 0]
click at [312, 139] on div at bounding box center [315, 137] width 7 height 7
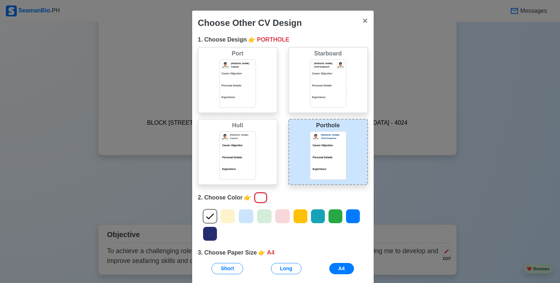
click at [245, 62] on p "[PERSON_NAME]" at bounding box center [242, 63] width 22 height 3
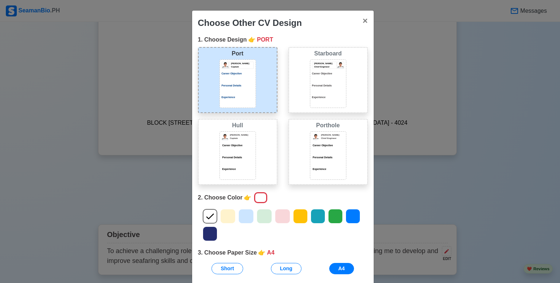
click at [314, 161] on div at bounding box center [328, 163] width 32 height 4
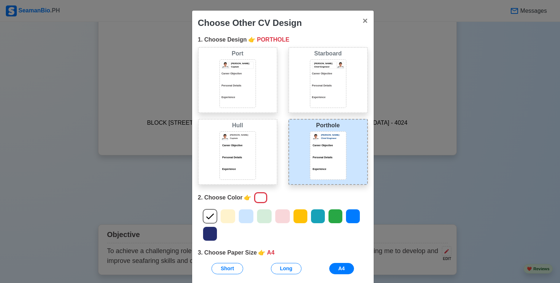
click at [225, 71] on div "[PERSON_NAME] Captain Career Objective Personal Details Experience" at bounding box center [238, 83] width 36 height 49
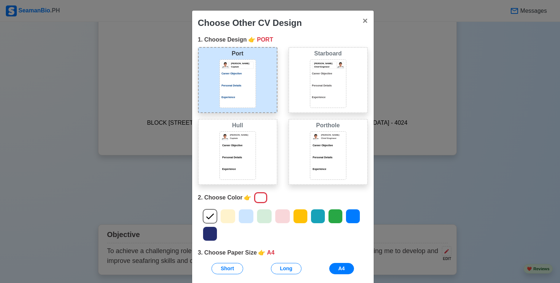
click at [250, 138] on div "[PERSON_NAME] Captain Career Objective Personal Details Experience" at bounding box center [238, 155] width 36 height 49
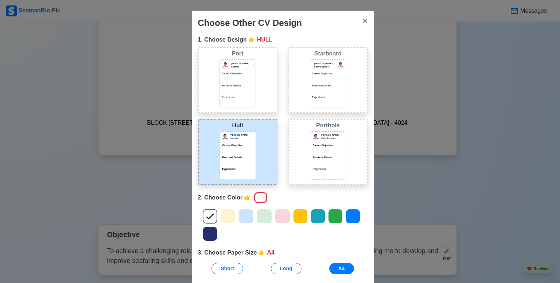
click at [253, 77] on div "Port [PERSON_NAME] Captain Career Objective Personal Details Experience" at bounding box center [238, 80] width 80 height 66
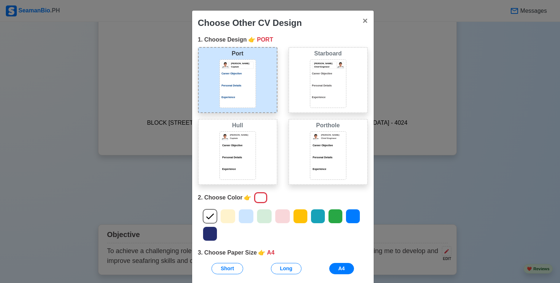
click at [252, 138] on div "[PERSON_NAME] Captain Career Objective Personal Details Experience" at bounding box center [238, 155] width 36 height 49
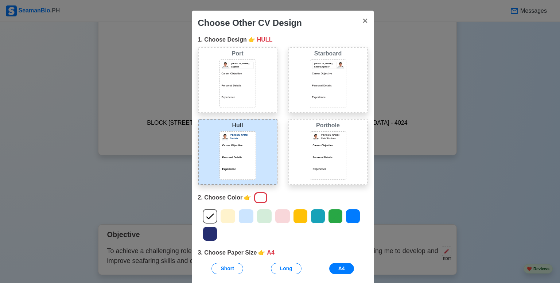
click at [303, 149] on div "Porthole [PERSON_NAME] Chief Engineer Career Objective Personal Details Experie…" at bounding box center [329, 152] width 80 height 66
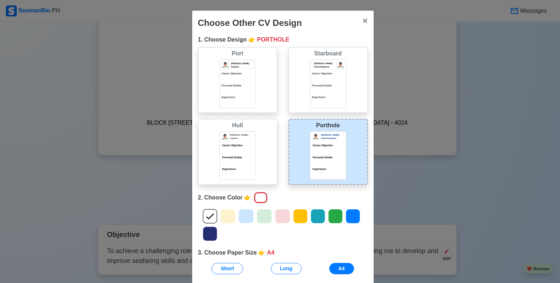
click at [220, 81] on div "[PERSON_NAME] Captain Career Objective Personal Details Experience" at bounding box center [238, 83] width 36 height 49
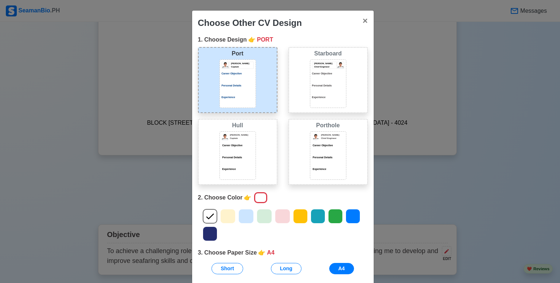
click at [298, 135] on div "Porthole [PERSON_NAME] Chief Engineer Career Objective Personal Details Experie…" at bounding box center [329, 152] width 80 height 66
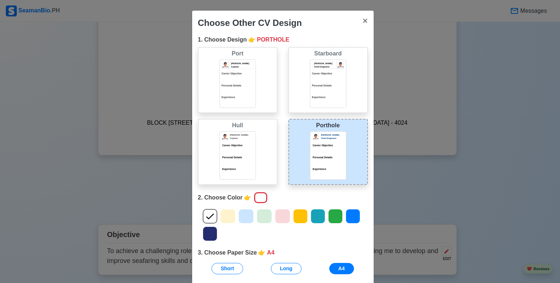
click at [253, 153] on div "[PERSON_NAME] [PERSON_NAME] Captain Career Objective Personal Details Experience" at bounding box center [238, 152] width 80 height 66
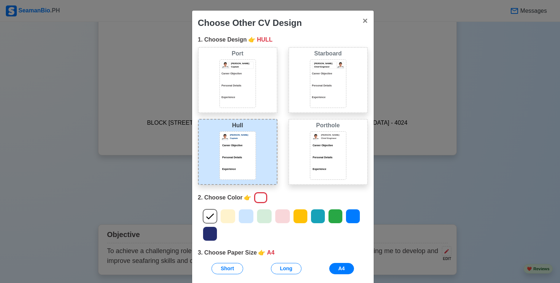
click at [250, 89] on div at bounding box center [238, 91] width 32 height 4
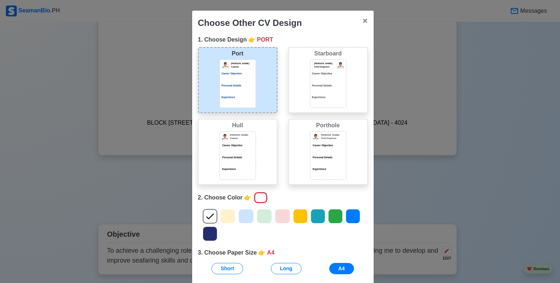
drag, startPoint x: 303, startPoint y: 143, endPoint x: 289, endPoint y: 134, distance: 16.8
click at [304, 143] on div "Porthole [PERSON_NAME] Chief Engineer Career Objective Personal Details Experie…" at bounding box center [329, 152] width 80 height 66
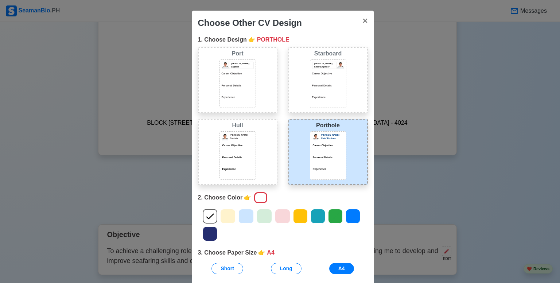
click at [244, 137] on p "Captain" at bounding box center [242, 138] width 24 height 3
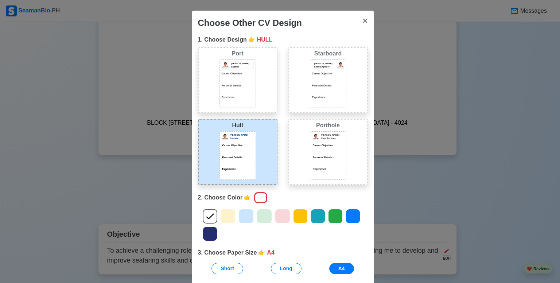
click at [251, 85] on div "[PERSON_NAME] Captain Career Objective Personal Details Experience" at bounding box center [238, 83] width 36 height 49
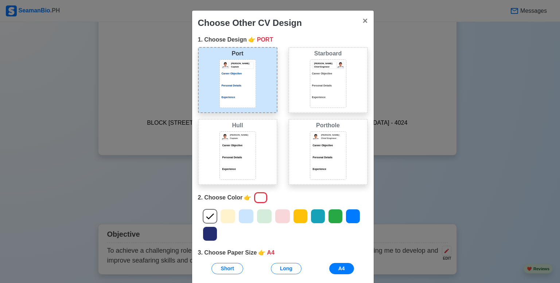
click at [313, 130] on div "Porthole [PERSON_NAME] Chief Engineer Career Objective Personal Details Experie…" at bounding box center [329, 152] width 80 height 66
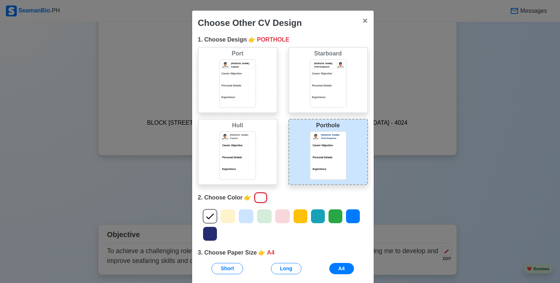
click at [249, 156] on p "Personal Details" at bounding box center [238, 158] width 32 height 4
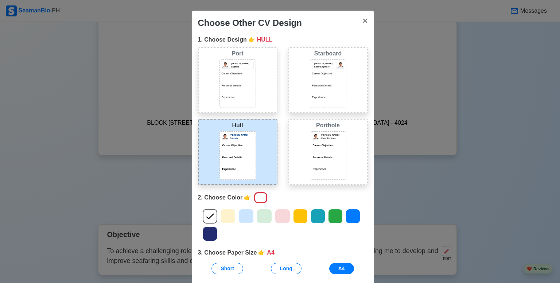
click at [255, 81] on div "Port [PERSON_NAME] Captain Career Objective Personal Details Experience" at bounding box center [238, 80] width 80 height 66
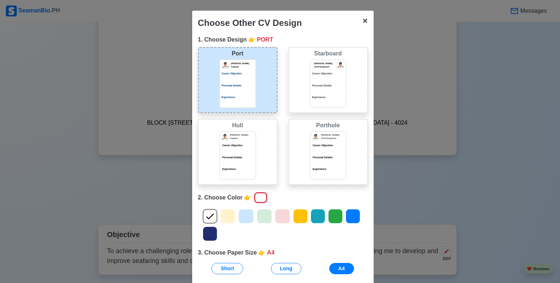
click at [363, 21] on span "×" at bounding box center [365, 21] width 5 height 10
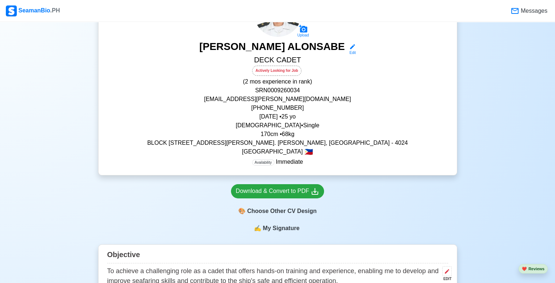
scroll to position [36, 0]
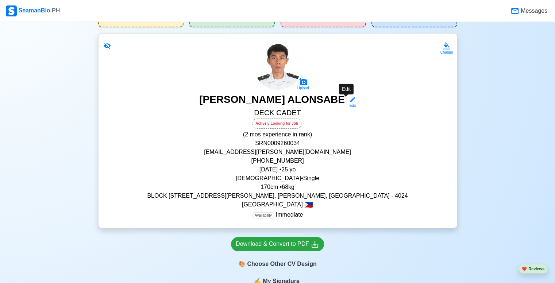
click at [346, 105] on div "Edit" at bounding box center [350, 105] width 9 height 5
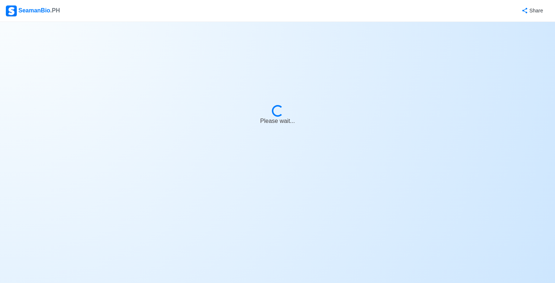
select select "Actively Looking for Job"
select select "Visible for Hiring"
select select "Single"
select select "[DEMOGRAPHIC_DATA]"
select select "PH"
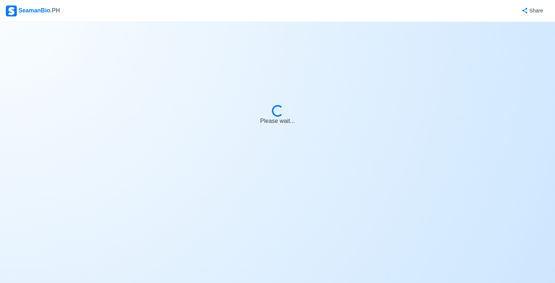
select select "0"
select select "2"
select select "4102416000000"
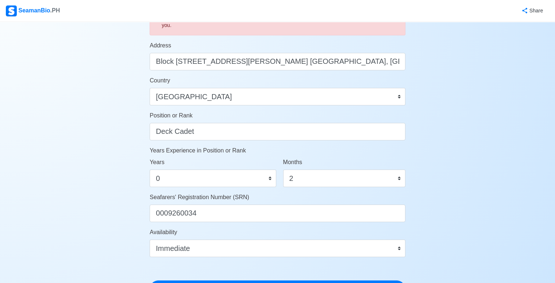
scroll to position [292, 0]
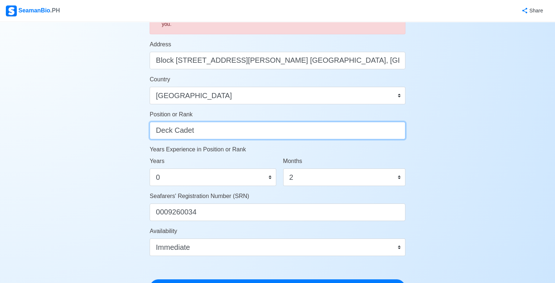
click at [261, 138] on input "Deck Cadet" at bounding box center [278, 131] width 256 height 18
click at [356, 123] on input "Deck Cadet" at bounding box center [278, 131] width 256 height 18
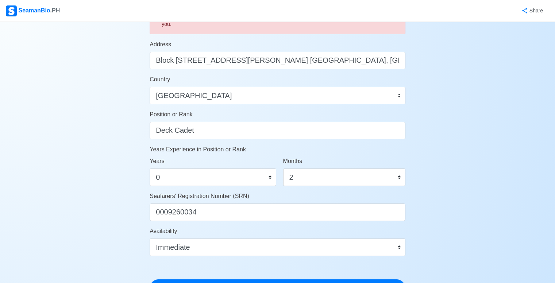
click at [357, 113] on div "Position or Rank Deck Cadet" at bounding box center [278, 124] width 256 height 29
click at [324, 182] on select "0 1 2 3 4 5 6 7 8 9 10 11" at bounding box center [344, 178] width 122 height 18
select select "0"
click at [283, 169] on select "0 1 2 3 4 5 6 7 8 9 10 11" at bounding box center [344, 178] width 122 height 18
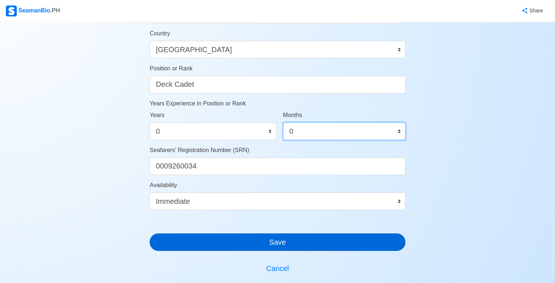
scroll to position [421, 0]
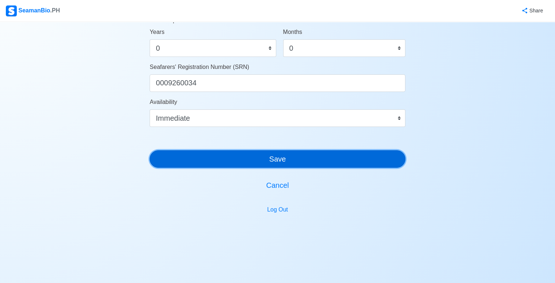
click at [349, 160] on button "Save" at bounding box center [278, 159] width 256 height 18
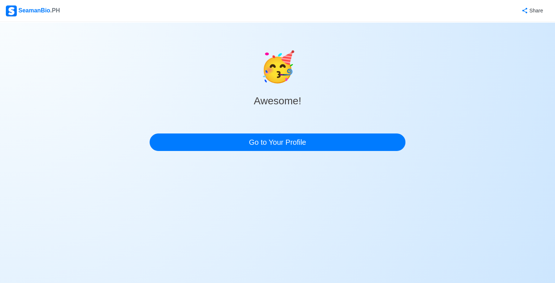
scroll to position [0, 0]
click at [321, 156] on div "🥳 Awesome! Go to Your Profile" at bounding box center [280, 89] width 258 height 135
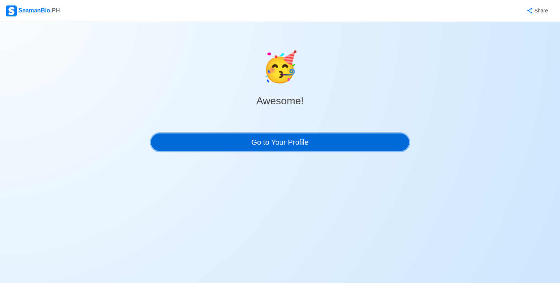
click at [315, 144] on link "Go to Your Profile" at bounding box center [280, 143] width 258 height 18
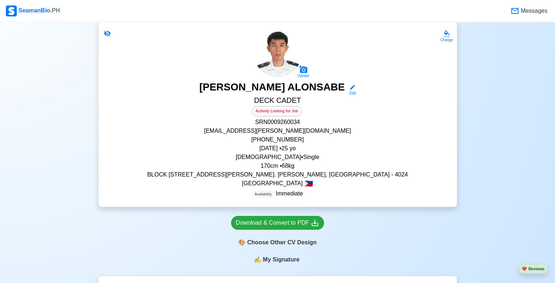
scroll to position [73, 0]
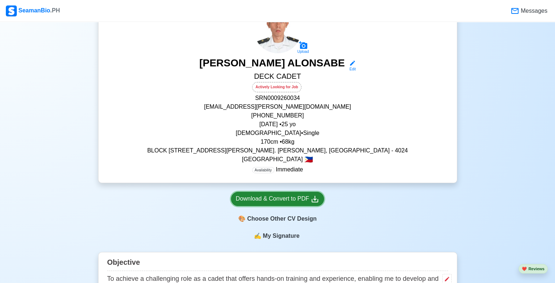
click at [265, 198] on div "Download & Convert to PDF" at bounding box center [278, 198] width 84 height 9
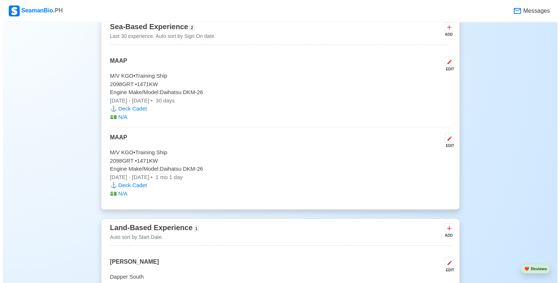
scroll to position [1496, 0]
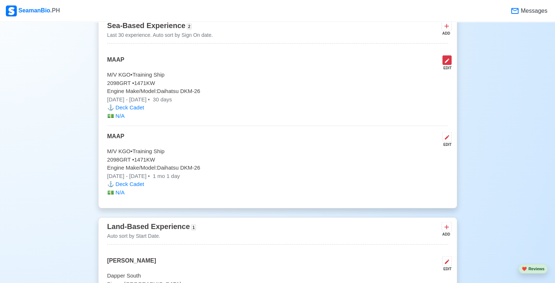
click at [448, 59] on icon at bounding box center [447, 61] width 4 height 4
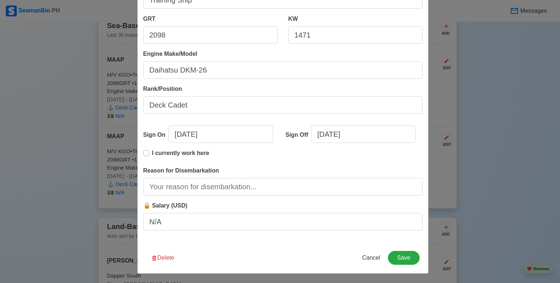
scroll to position [132, 0]
